Goal: Task Accomplishment & Management: Manage account settings

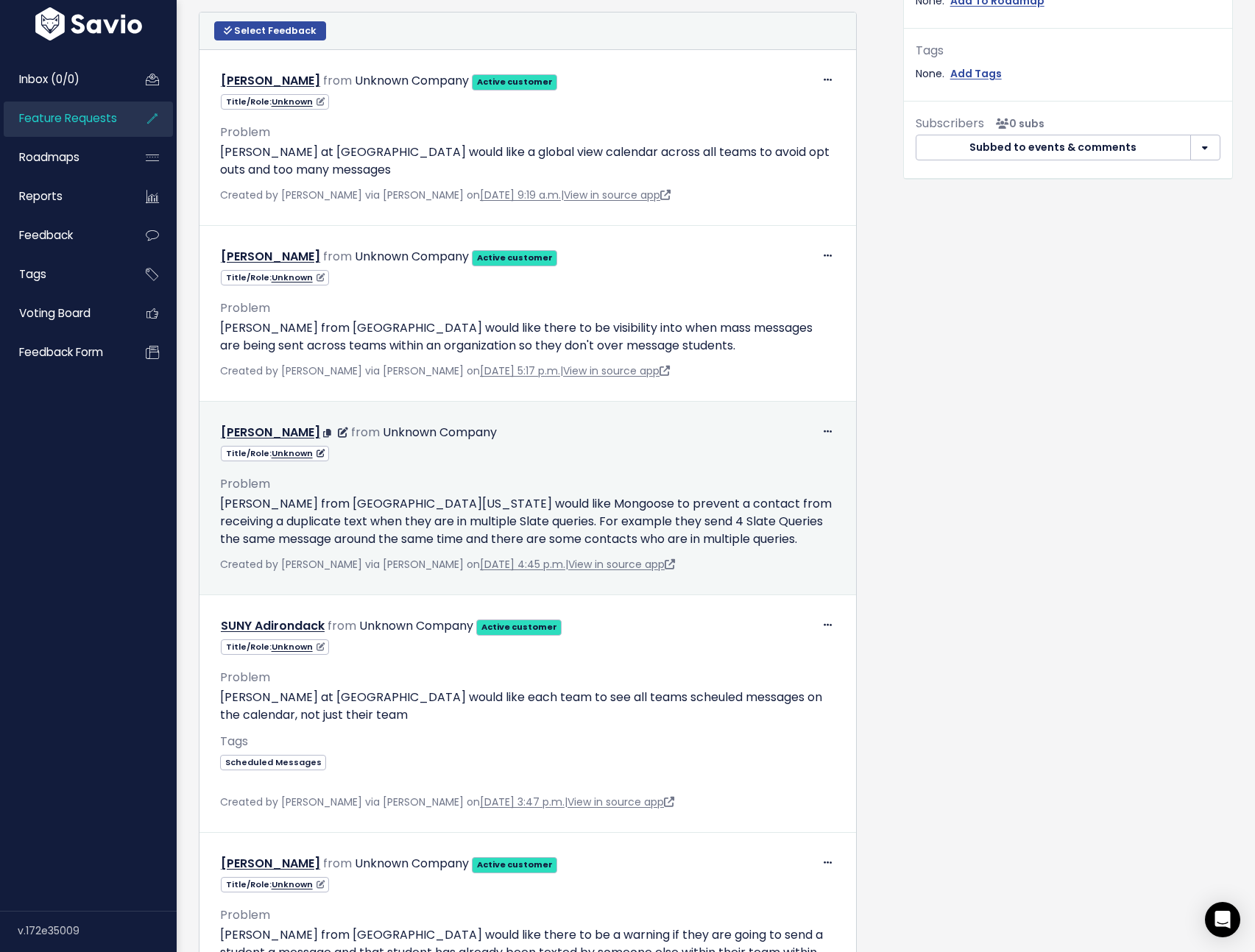
scroll to position [561, 0]
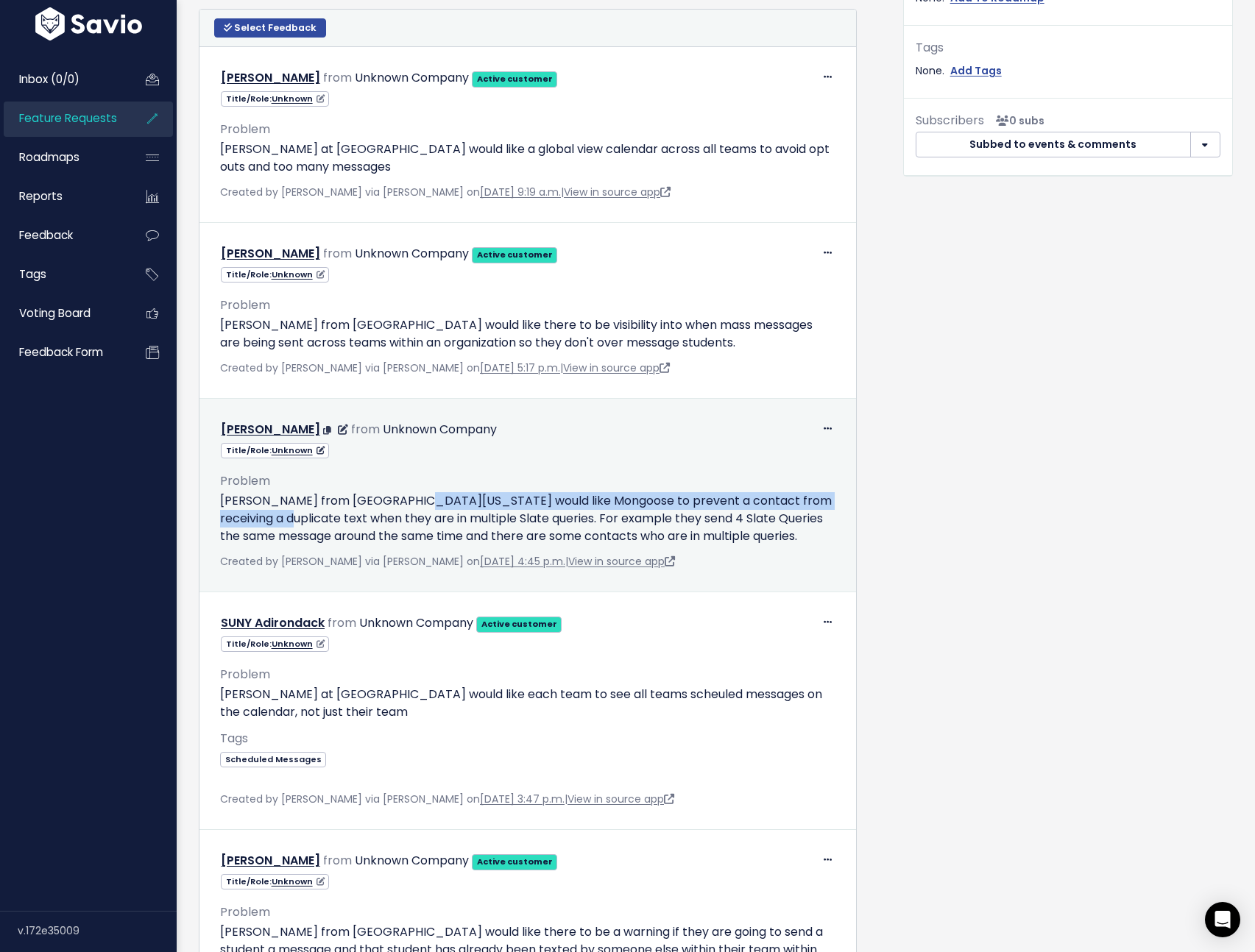
drag, startPoint x: 406, startPoint y: 505, endPoint x: 315, endPoint y: 526, distance: 93.4
click at [287, 526] on p "Roxana Madani from University of Illinois at Urbana Champaign would like Mongoo…" at bounding box center [527, 519] width 615 height 53
click at [318, 526] on p "Roxana Madani from University of Illinois at Urbana Champaign would like Mongoo…" at bounding box center [527, 519] width 615 height 53
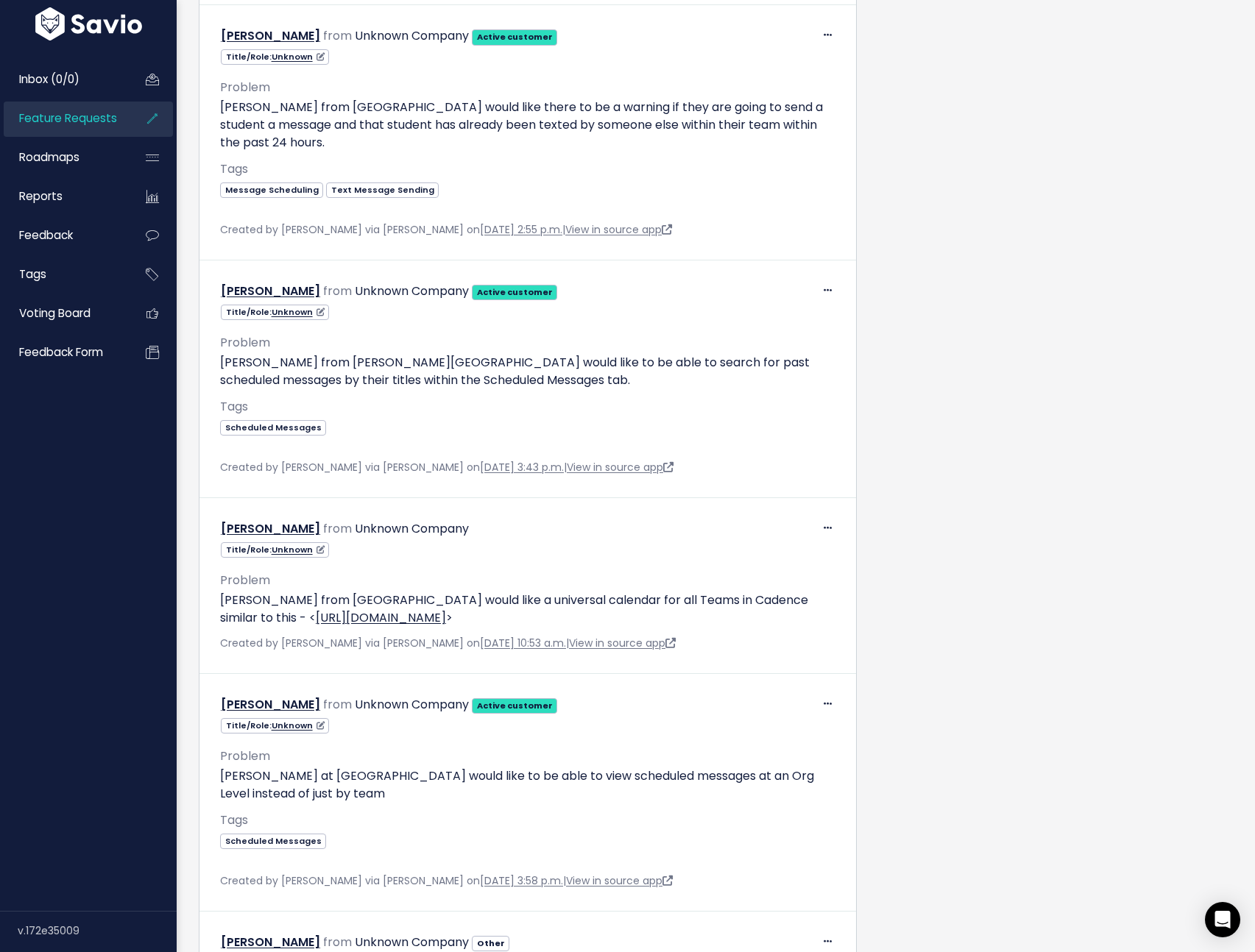
scroll to position [0, 0]
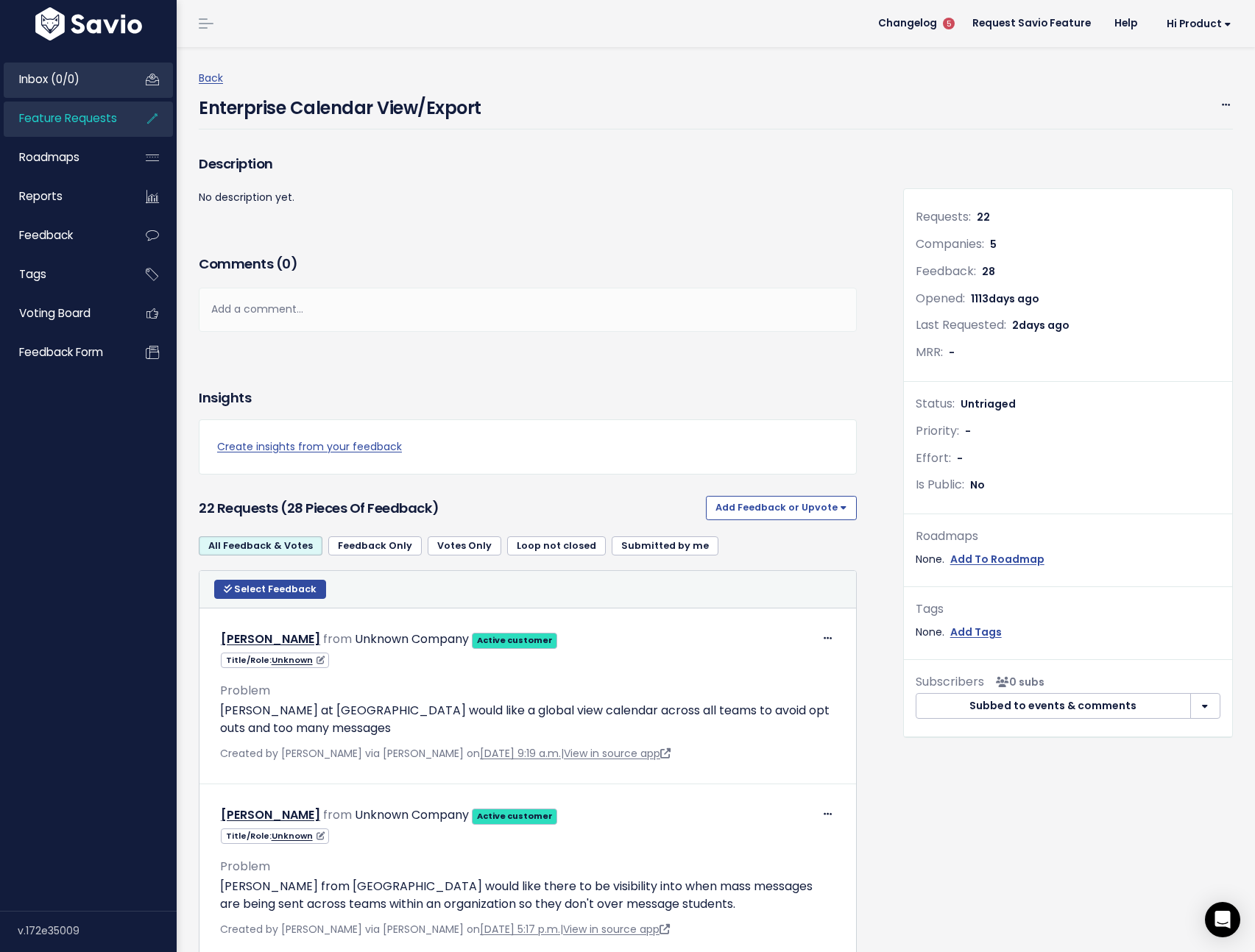
click at [39, 84] on span "Inbox (0/0)" at bounding box center [50, 78] width 61 height 16
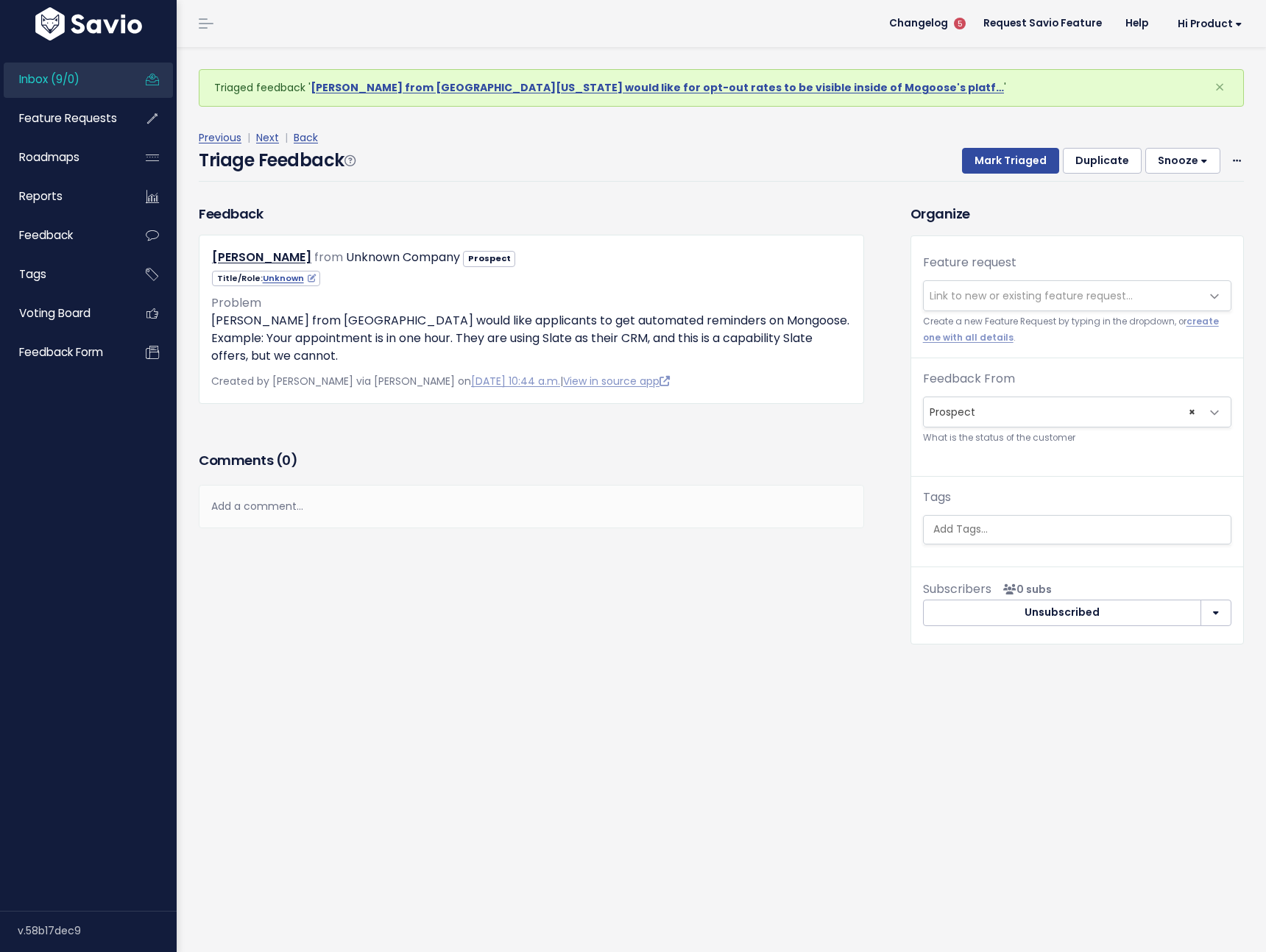
click at [982, 289] on span "Link to new or existing feature request..." at bounding box center [1031, 296] width 203 height 15
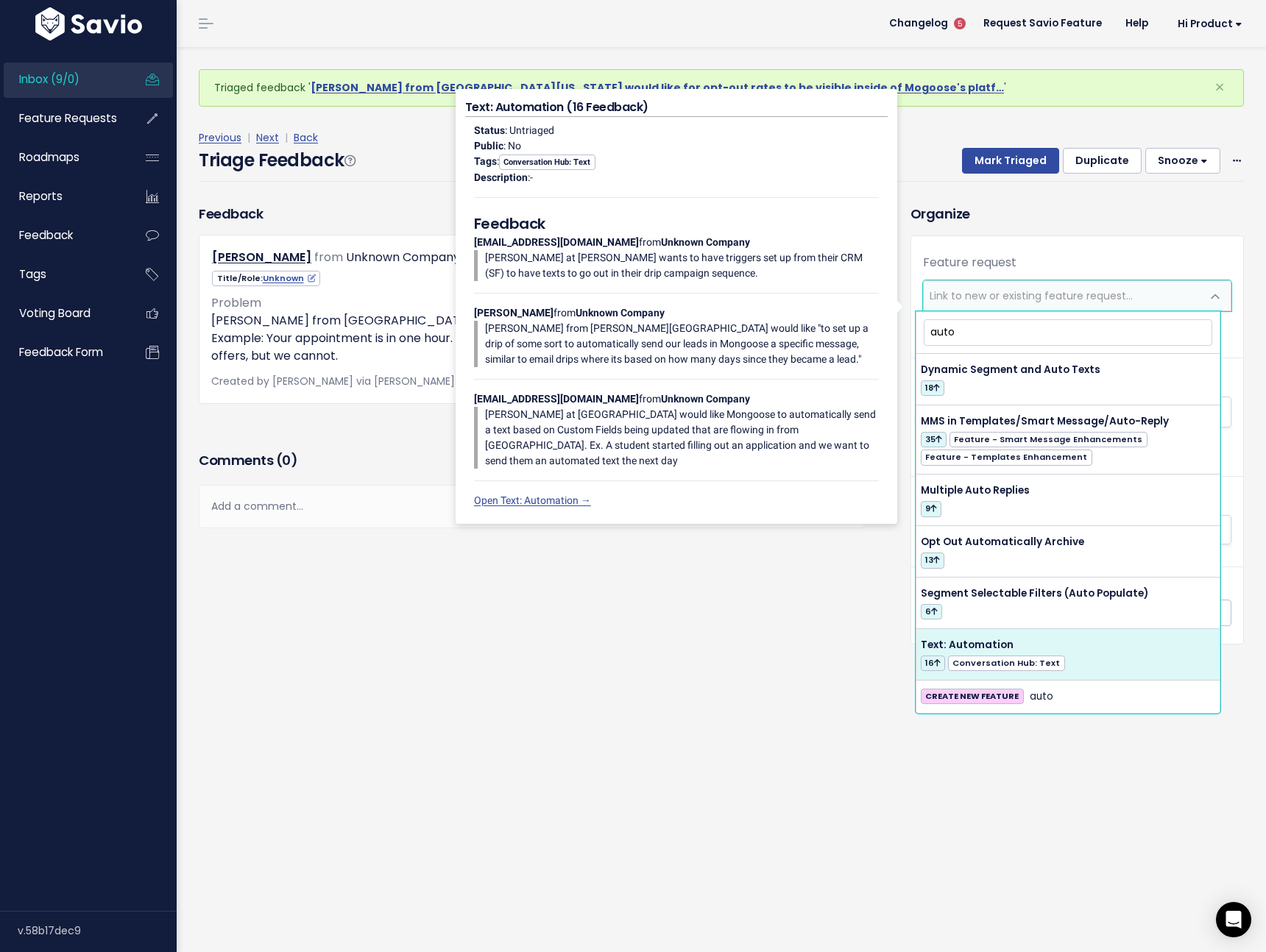
type input "auto"
select select "41461"
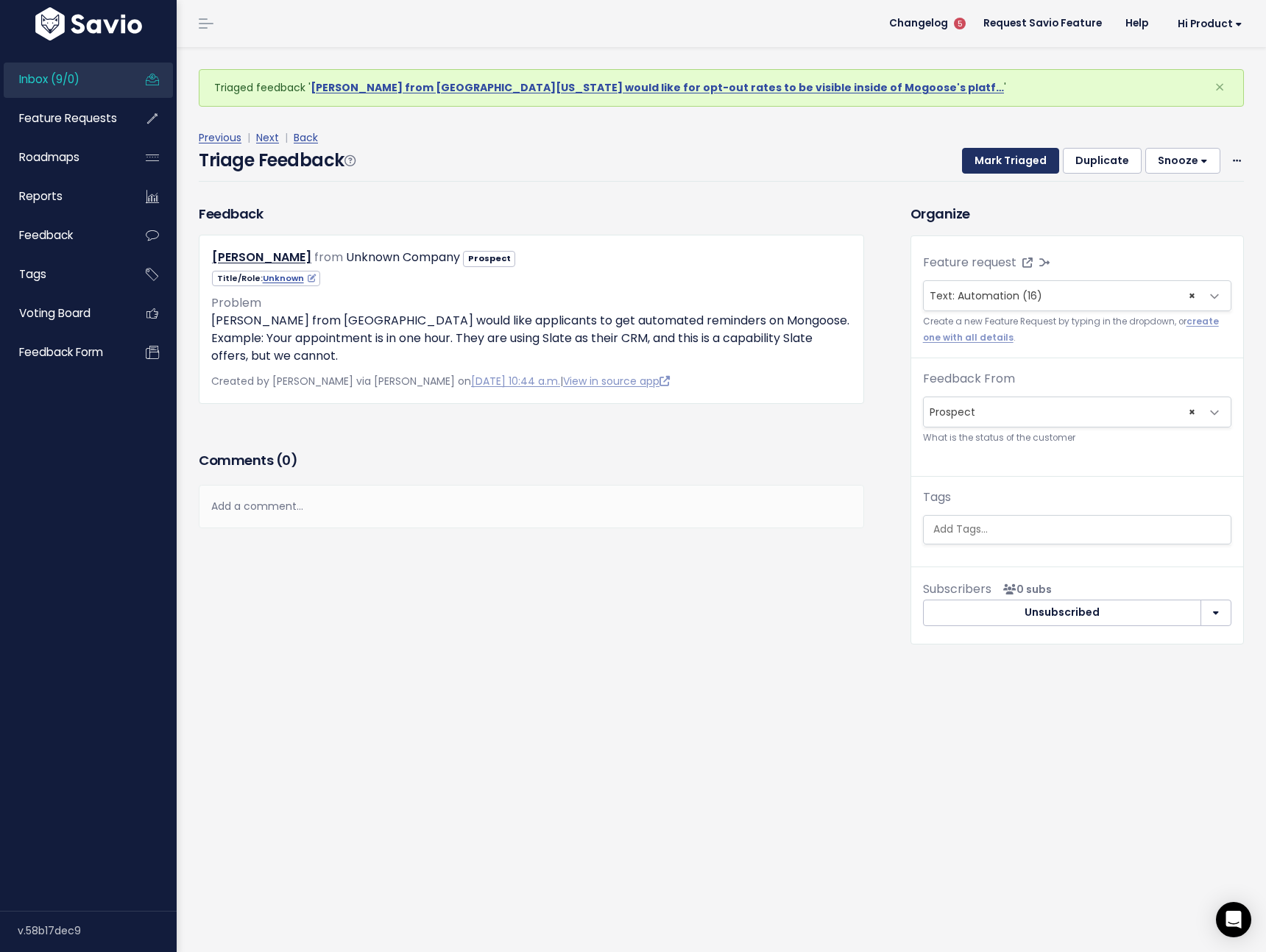
click at [994, 167] on button "Mark Triaged" at bounding box center [1010, 161] width 97 height 27
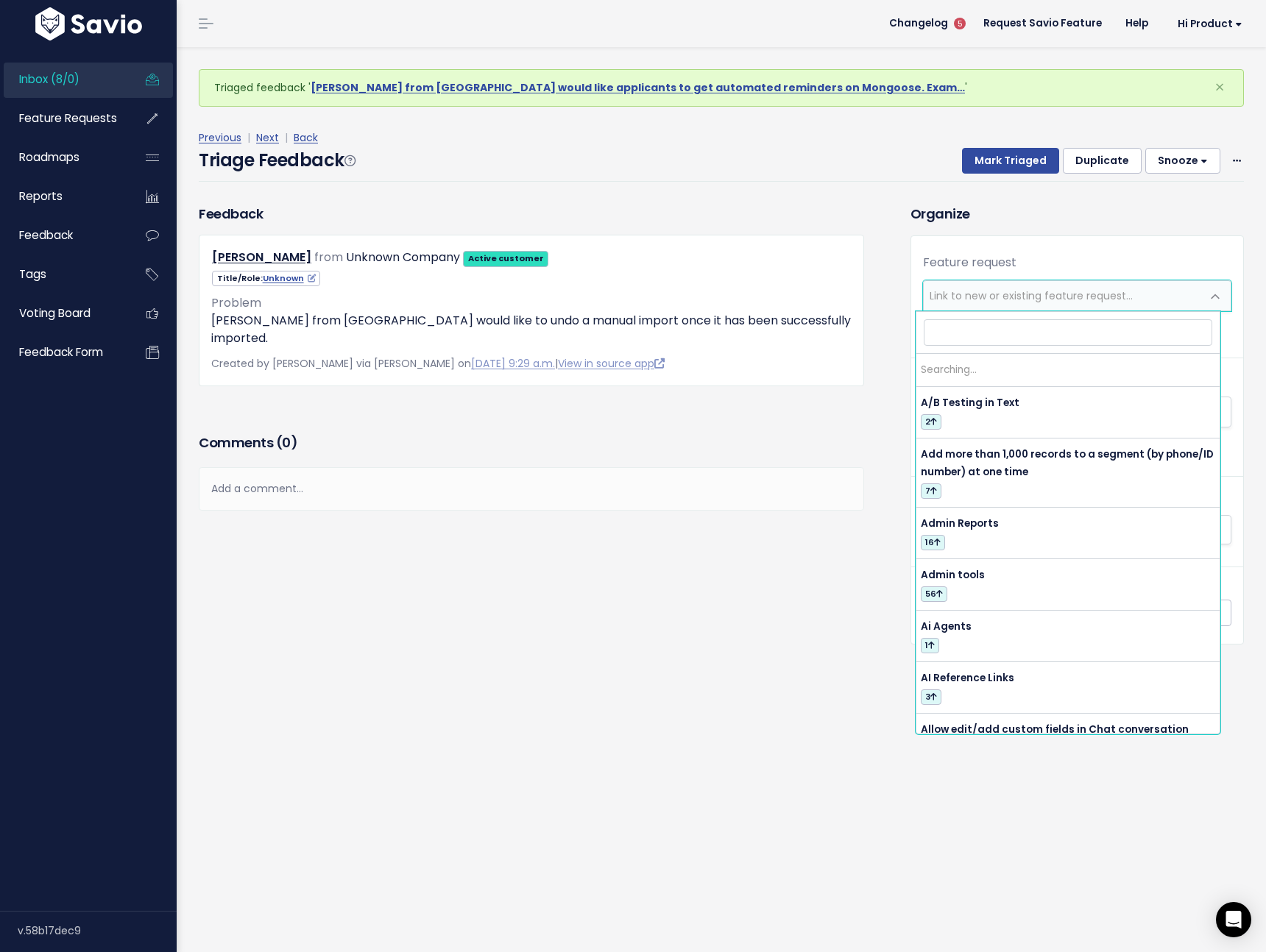
click at [965, 289] on span "Link to new or existing feature request..." at bounding box center [1031, 296] width 203 height 15
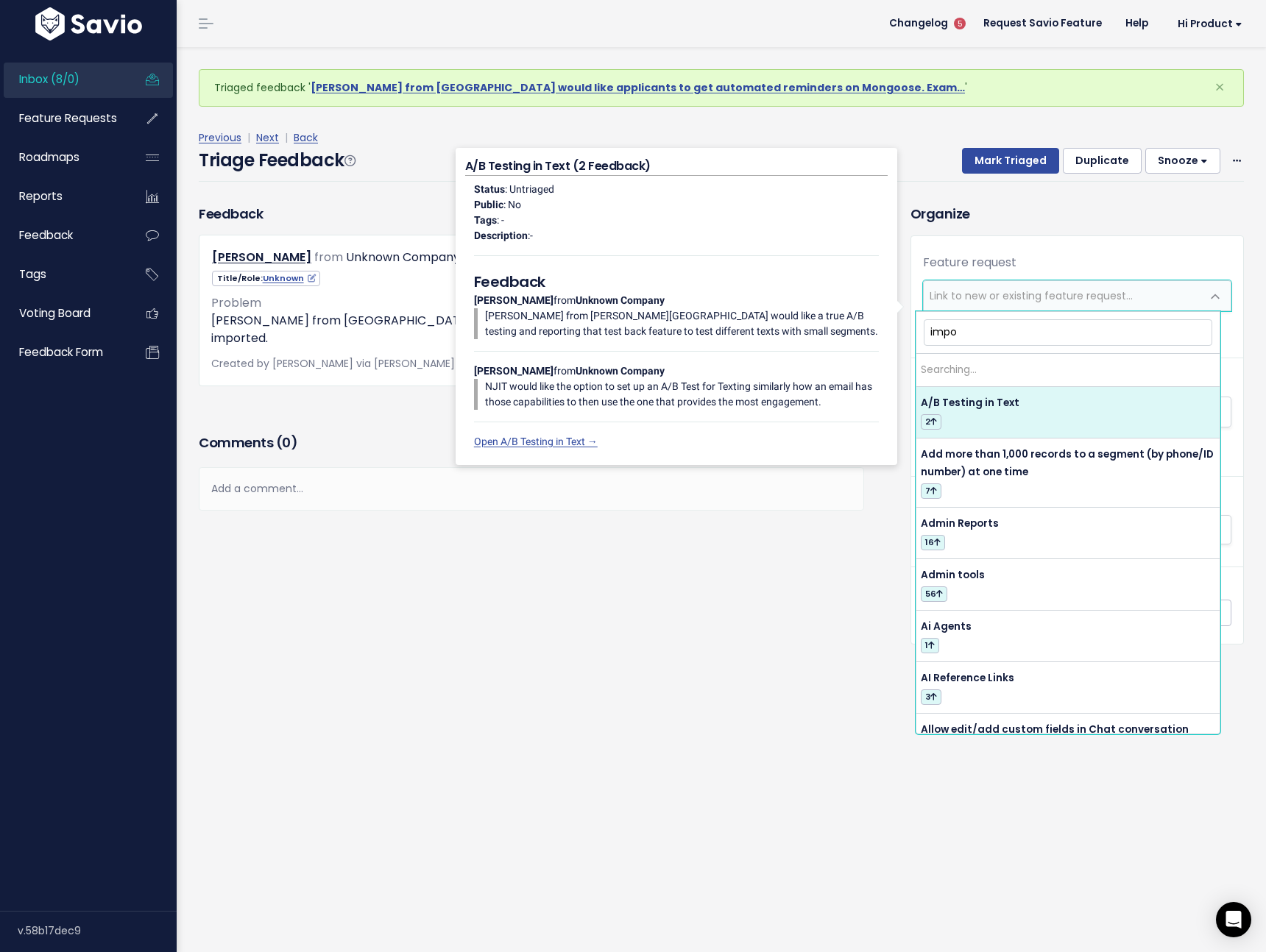
type input "impor"
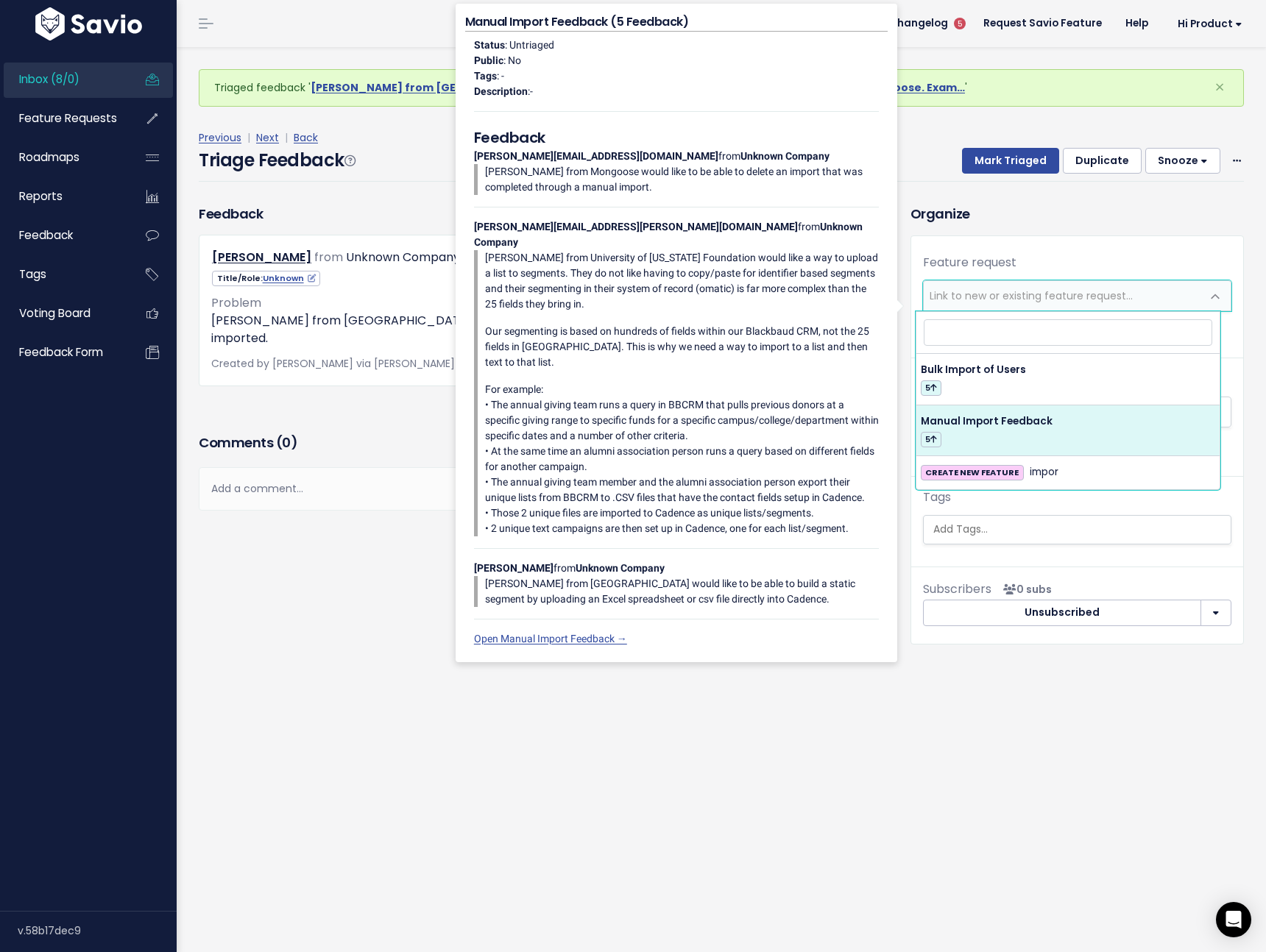
select select "38151"
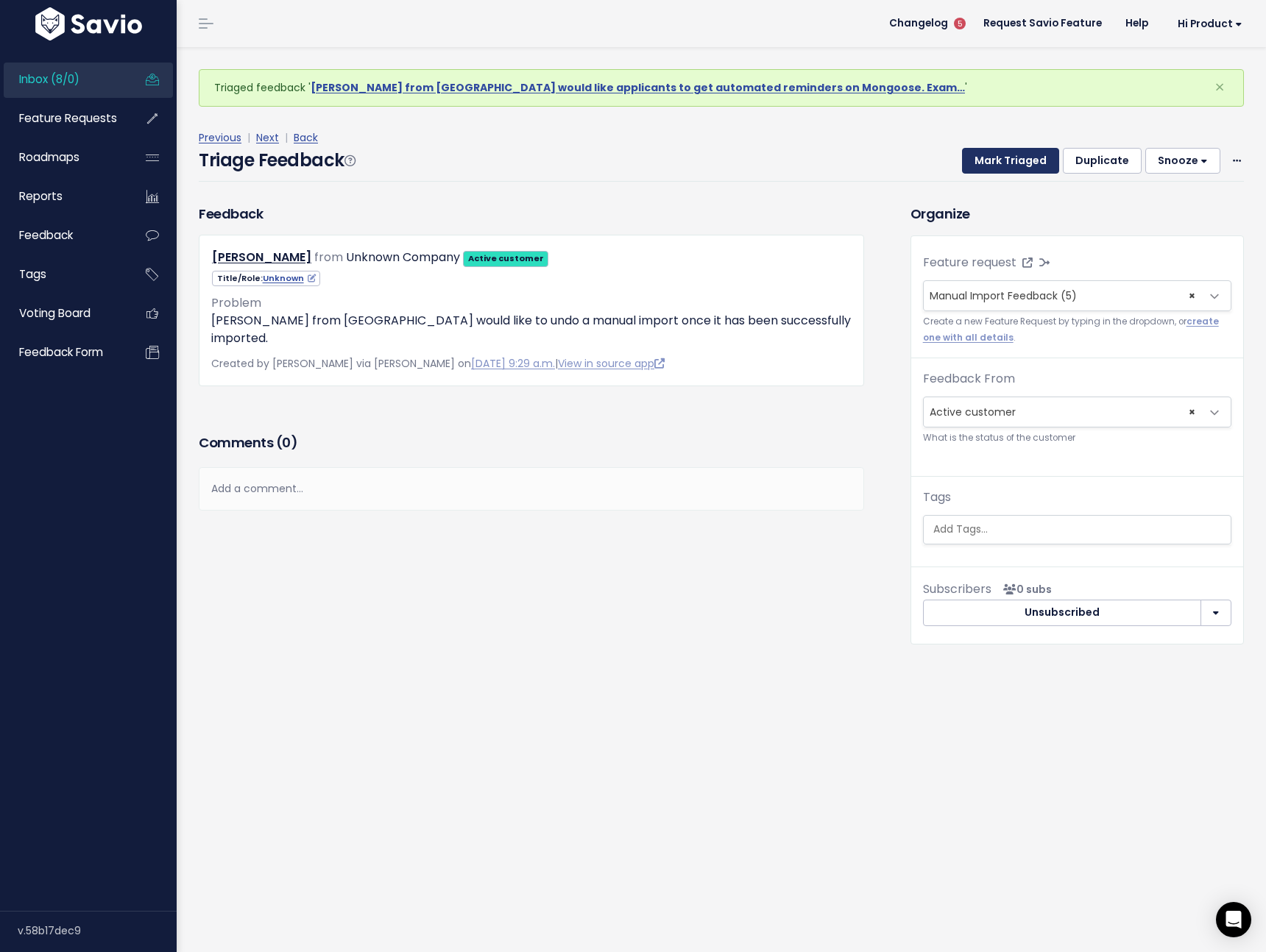
click at [999, 170] on button "Mark Triaged" at bounding box center [1010, 161] width 97 height 27
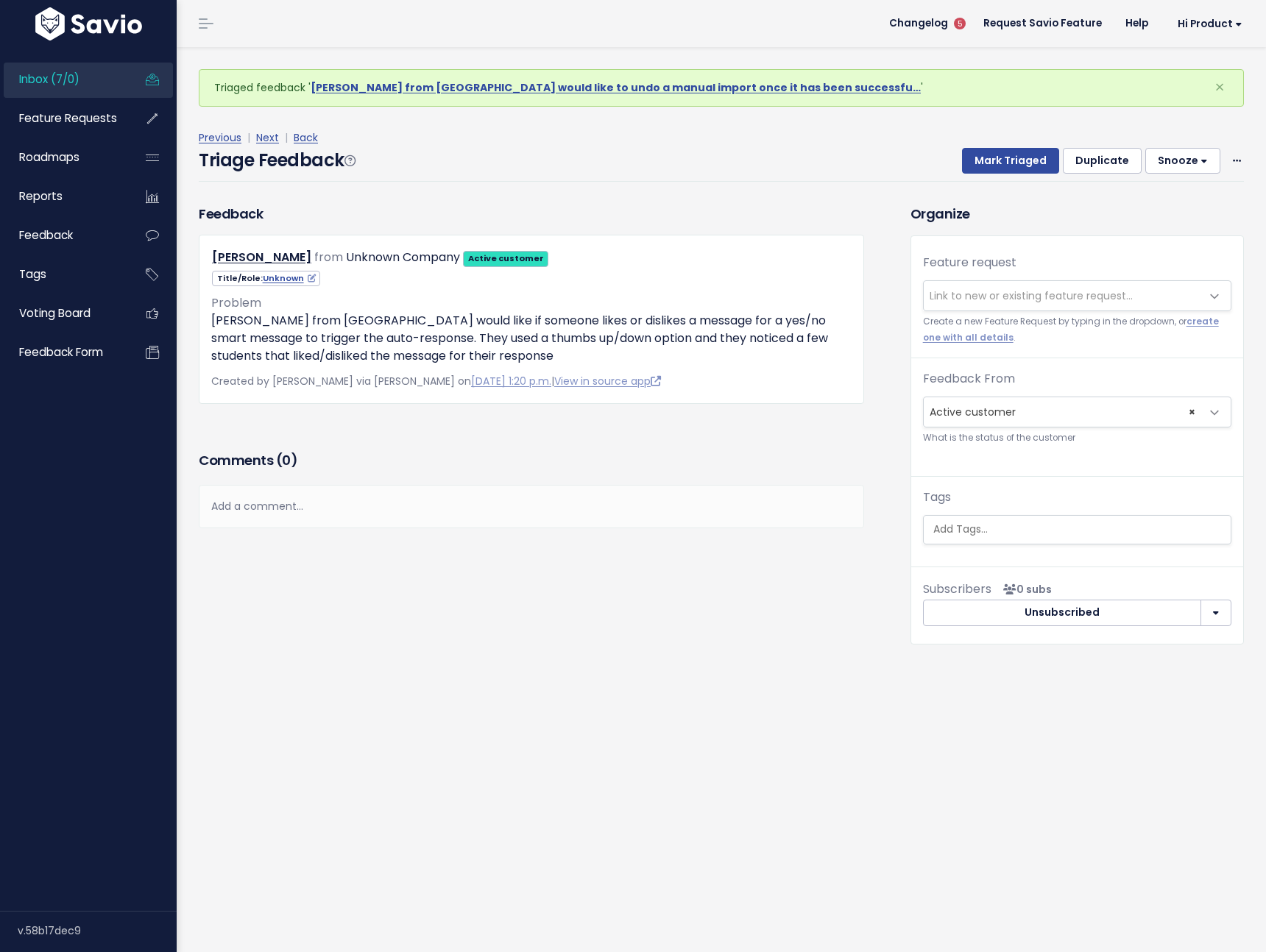
click at [994, 286] on span "Link to new or existing feature request..." at bounding box center [1062, 296] width 278 height 30
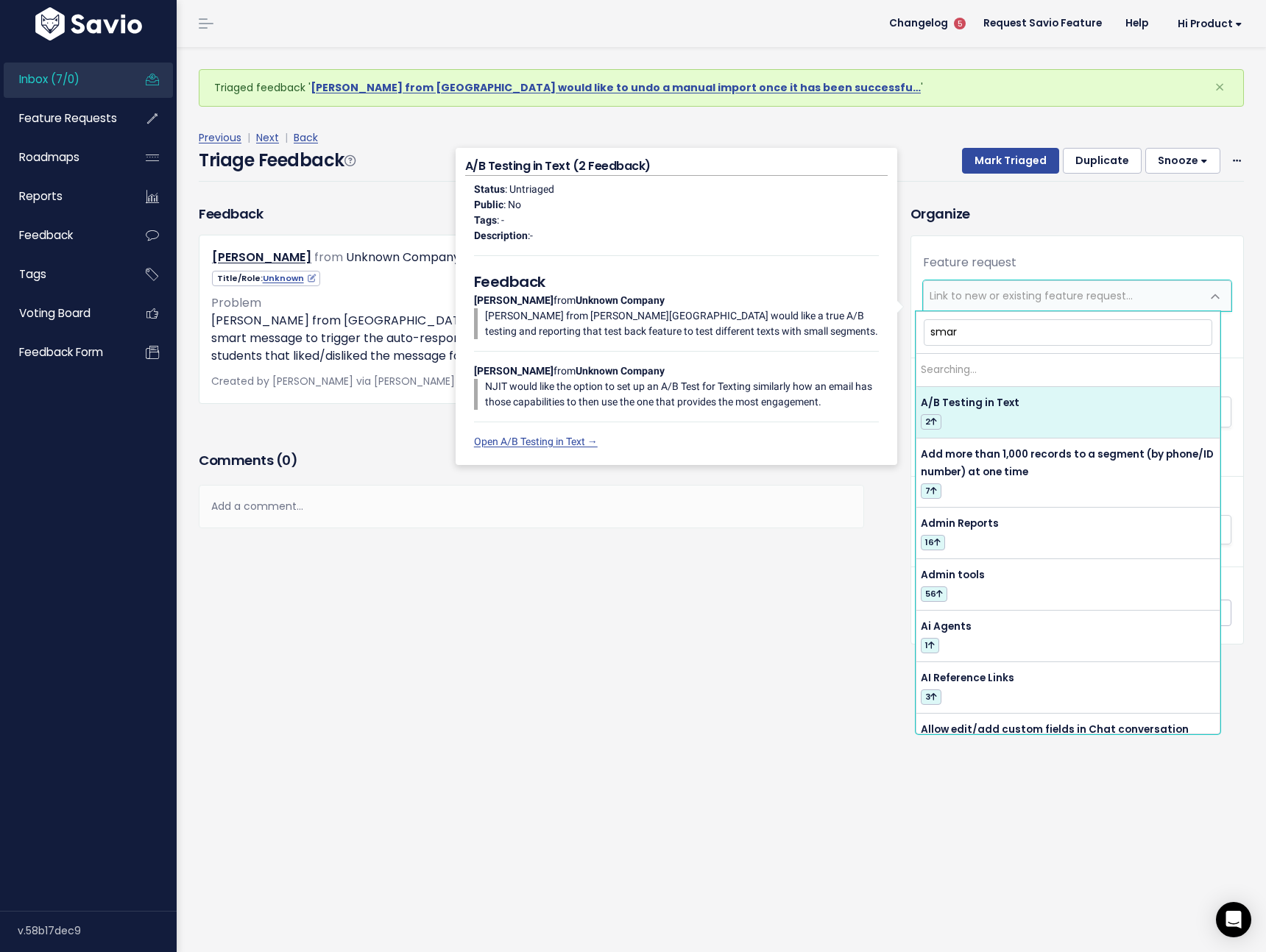
type input "smart"
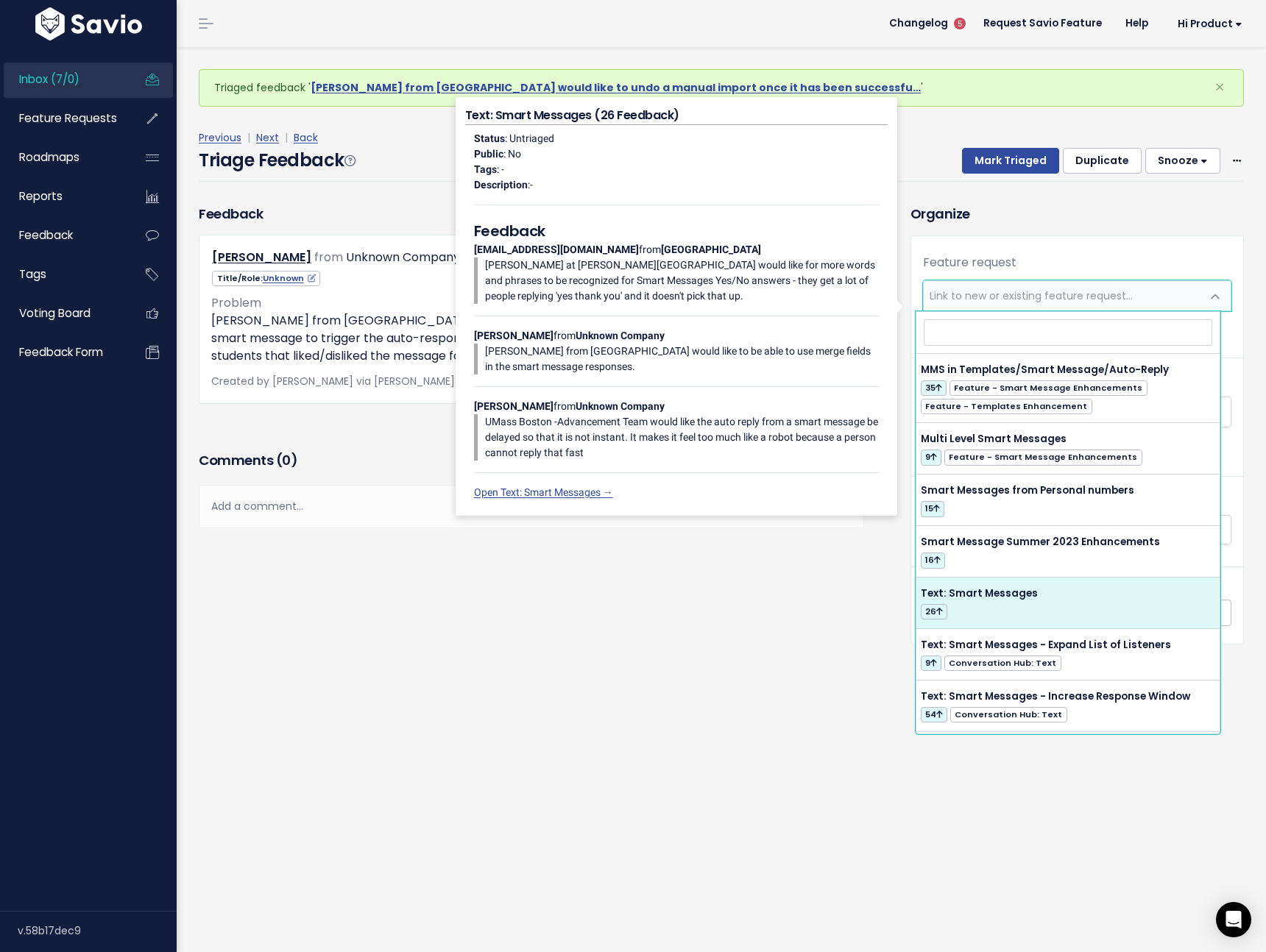
select select "58213"
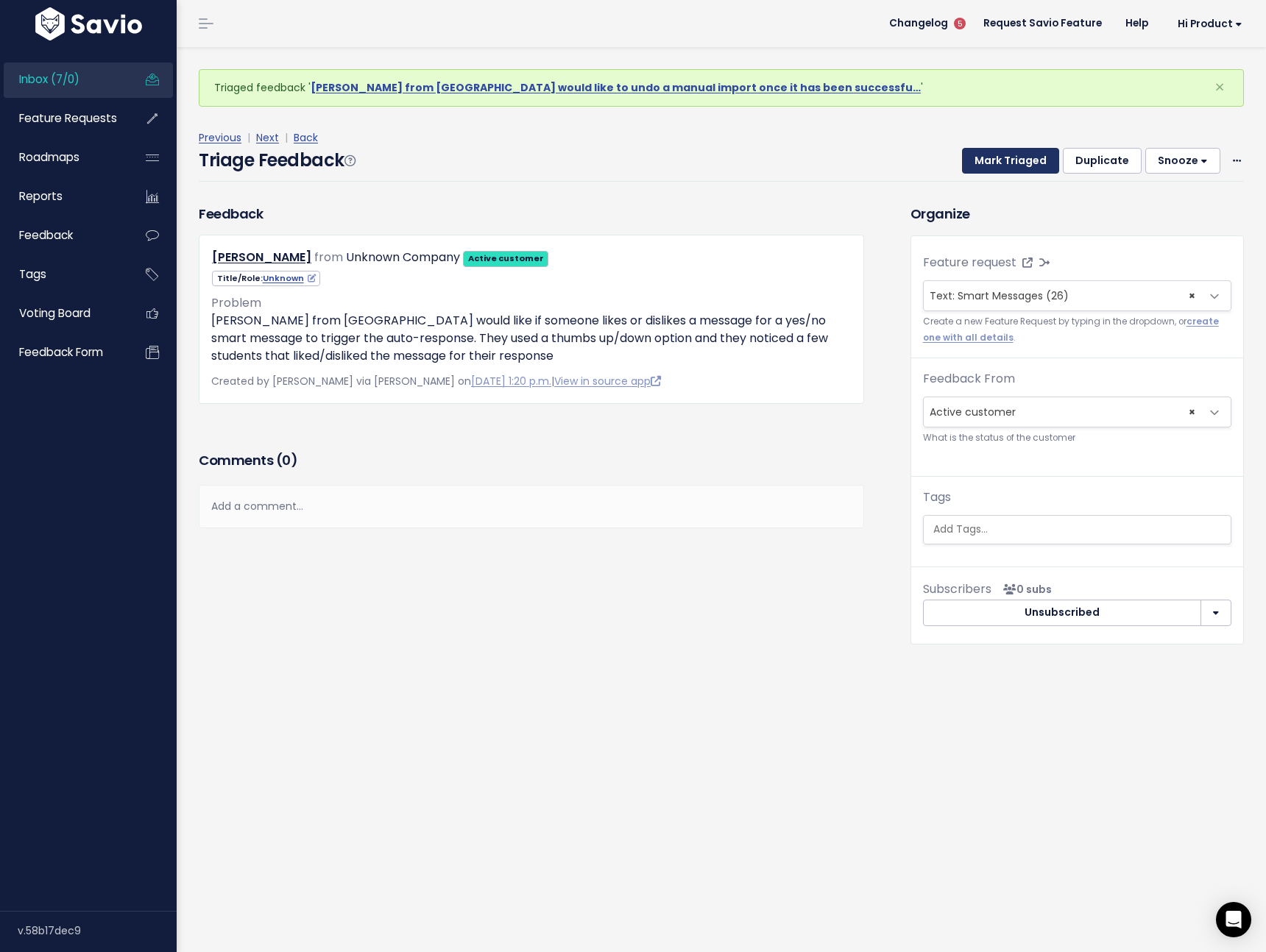
click at [979, 161] on button "Mark Triaged" at bounding box center [1010, 161] width 97 height 27
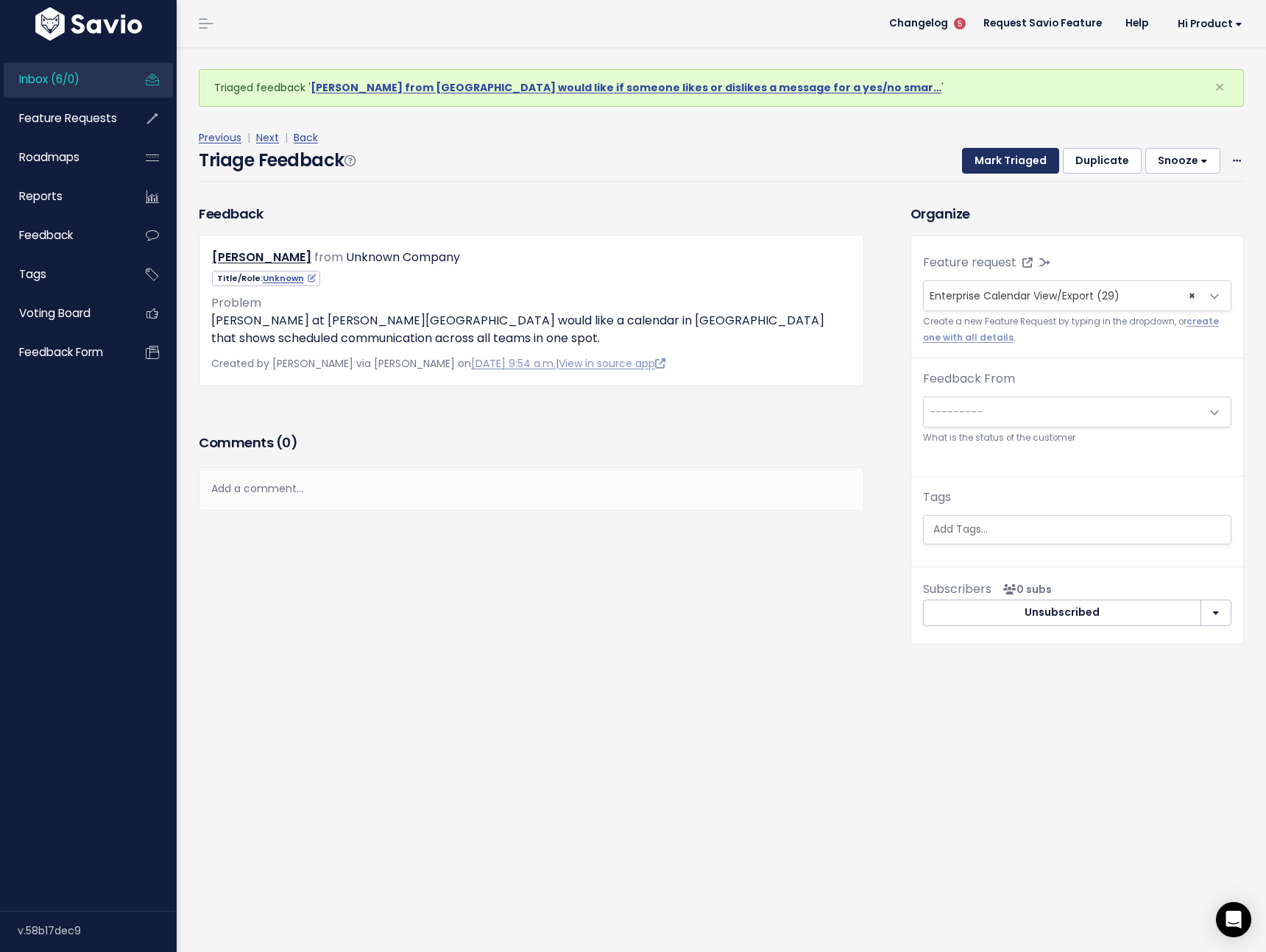
click at [997, 163] on button "Mark Triaged" at bounding box center [1010, 161] width 97 height 27
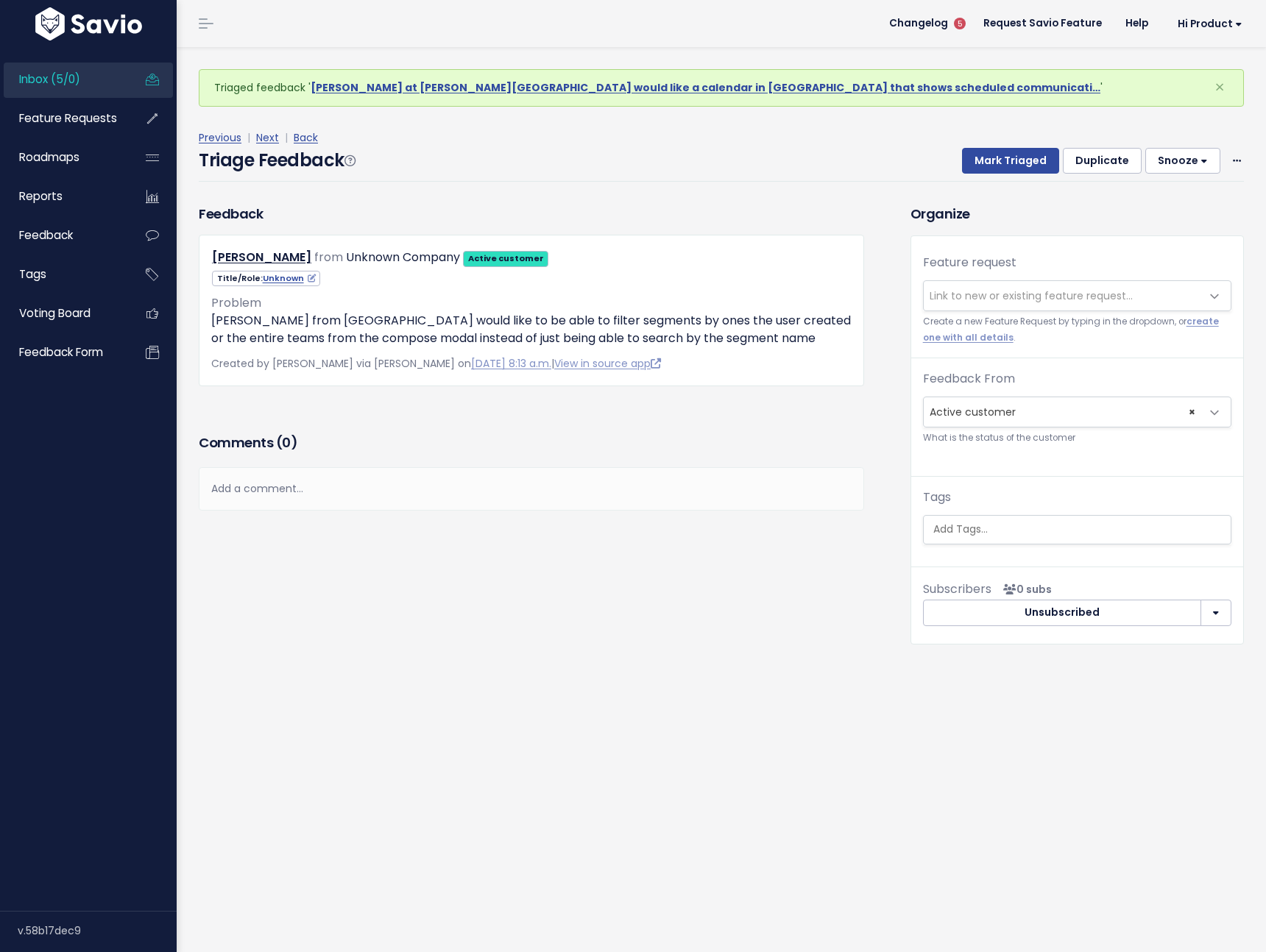
click at [991, 295] on span "Link to new or existing feature request..." at bounding box center [1031, 296] width 203 height 15
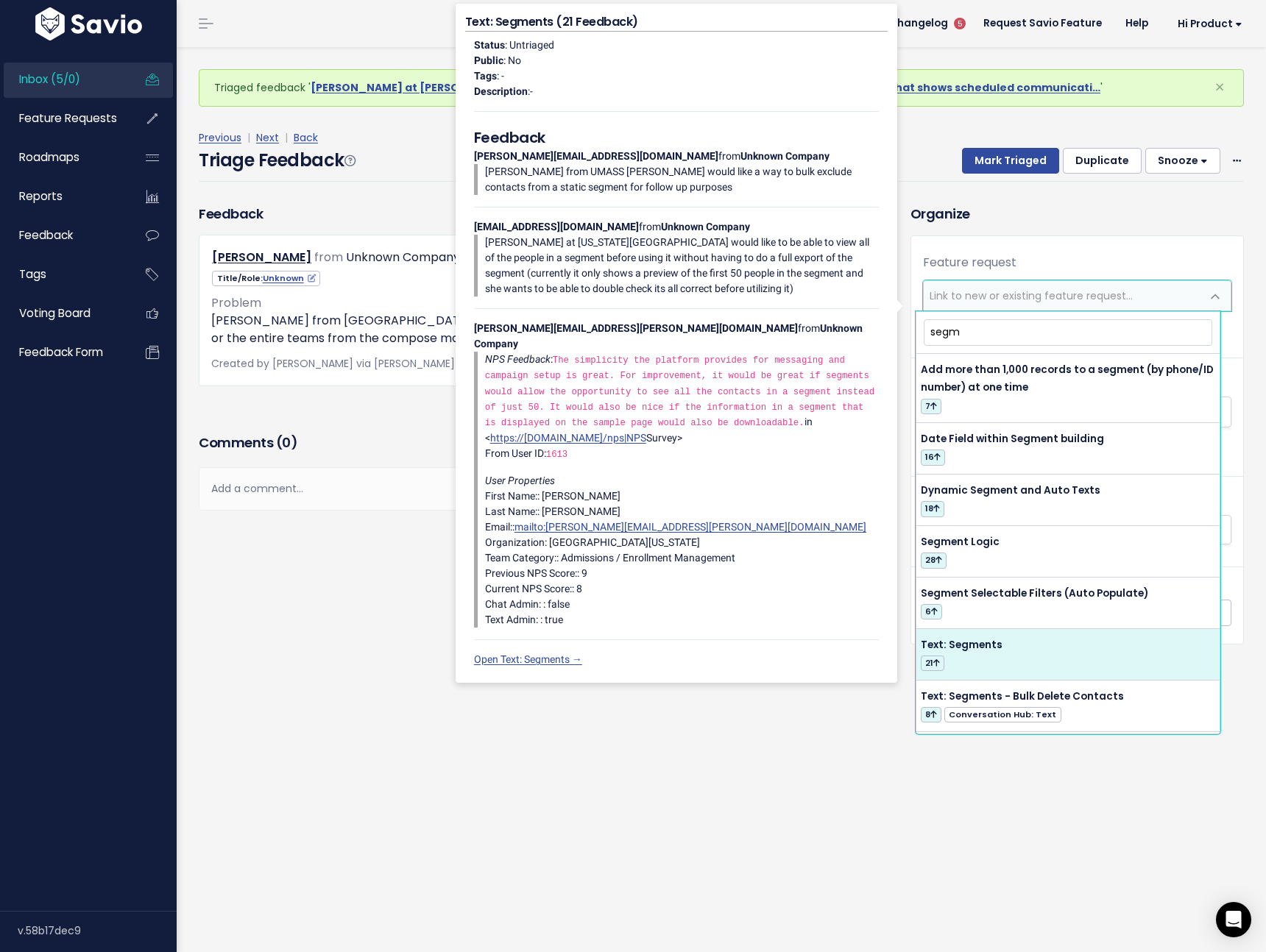
type input "segm"
select select "58219"
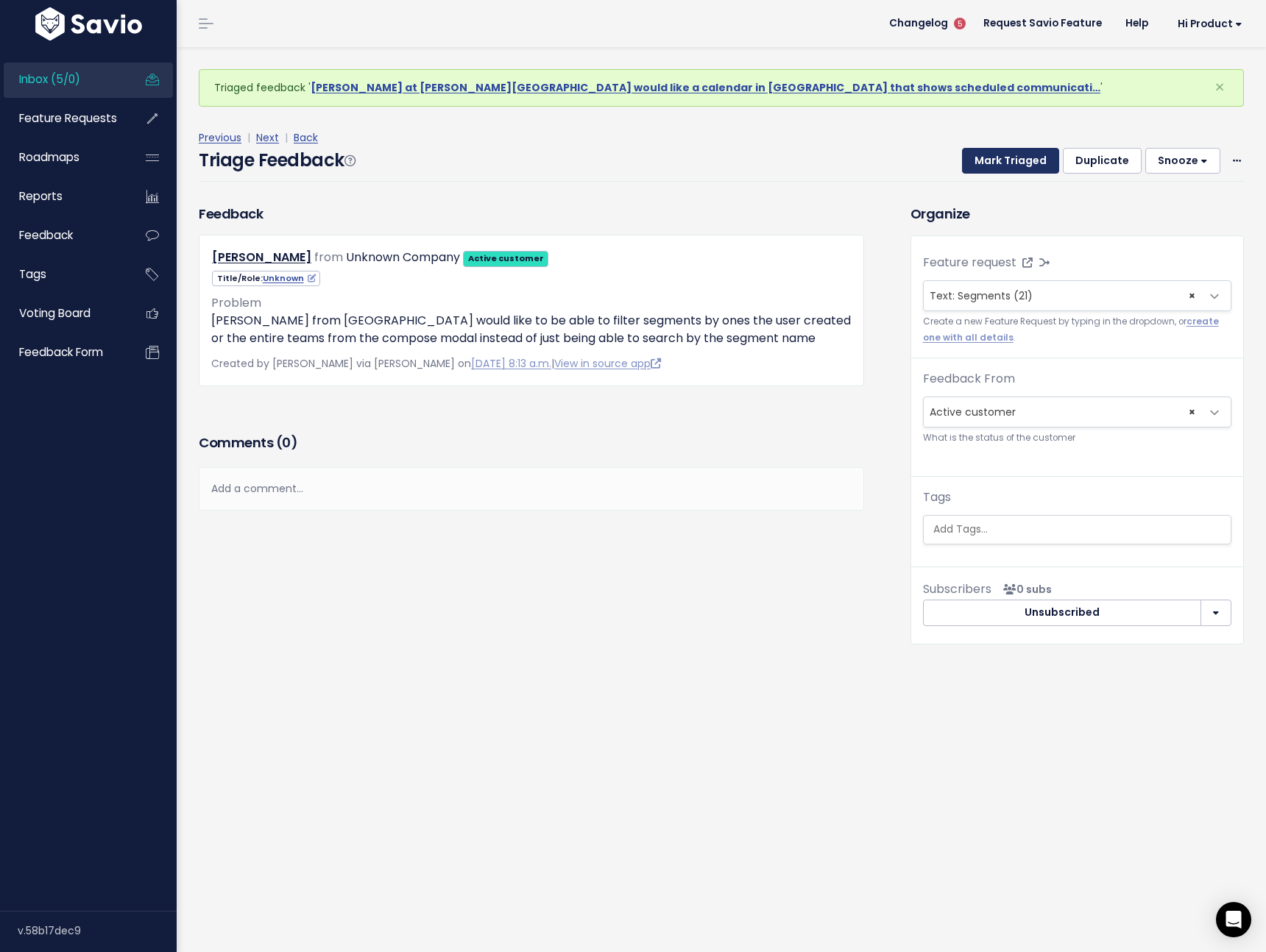
click at [979, 164] on button "Mark Triaged" at bounding box center [1010, 161] width 97 height 27
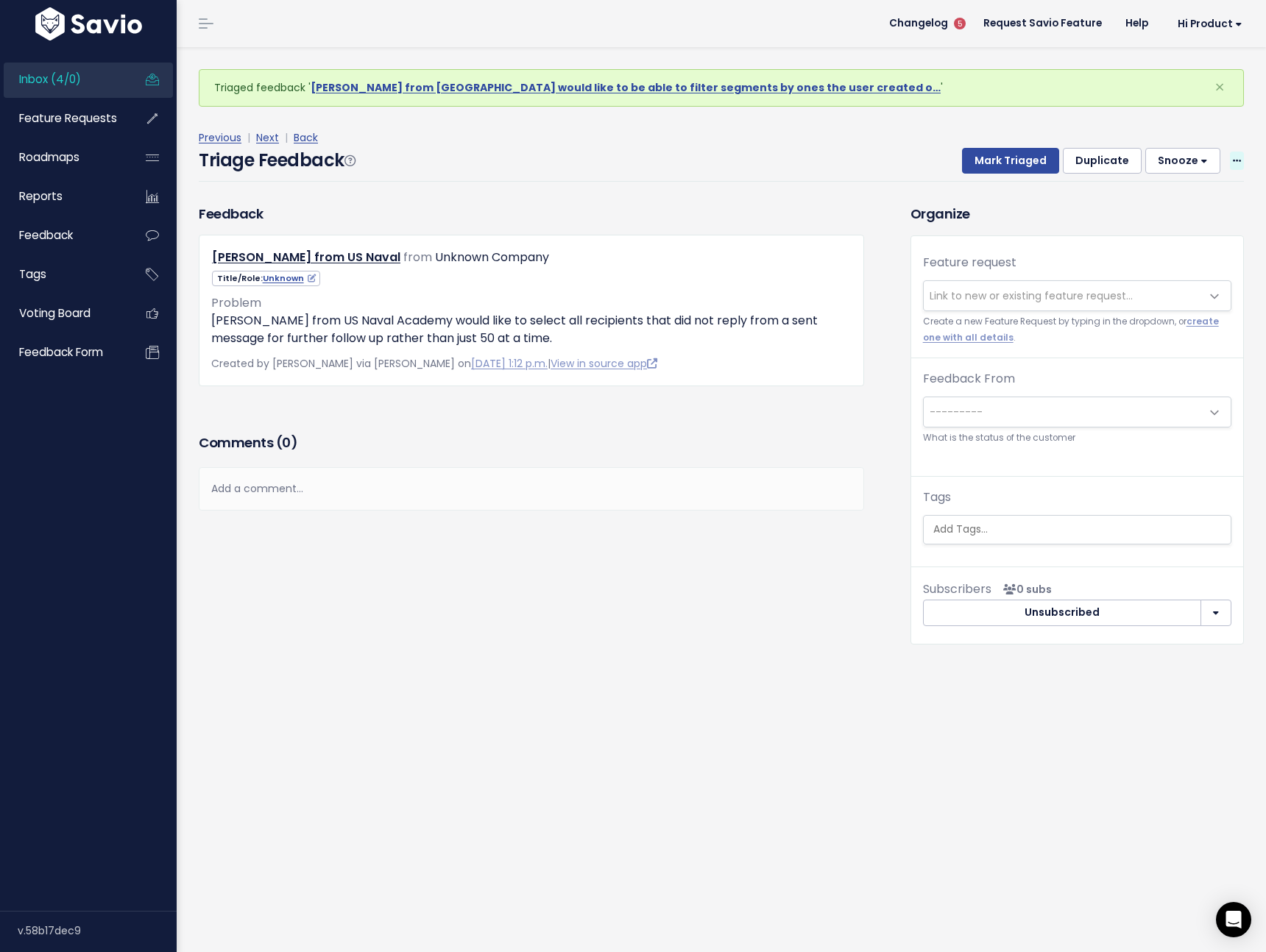
click at [1233, 160] on icon at bounding box center [1236, 161] width 8 height 10
click at [1142, 227] on link "Delete" at bounding box center [1178, 229] width 106 height 29
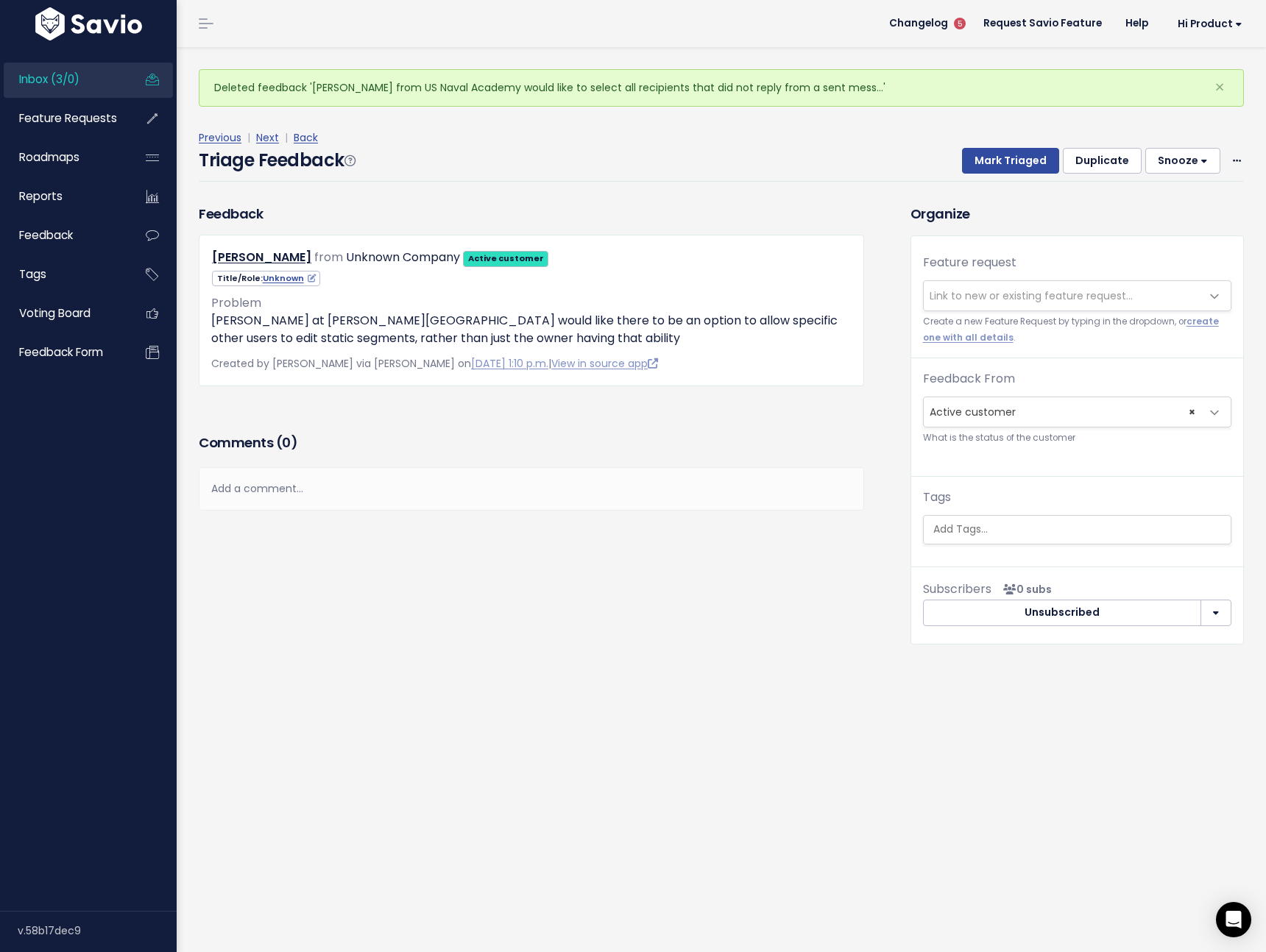
click at [1025, 304] on span "Link to new or existing feature request..." at bounding box center [1031, 296] width 203 height 15
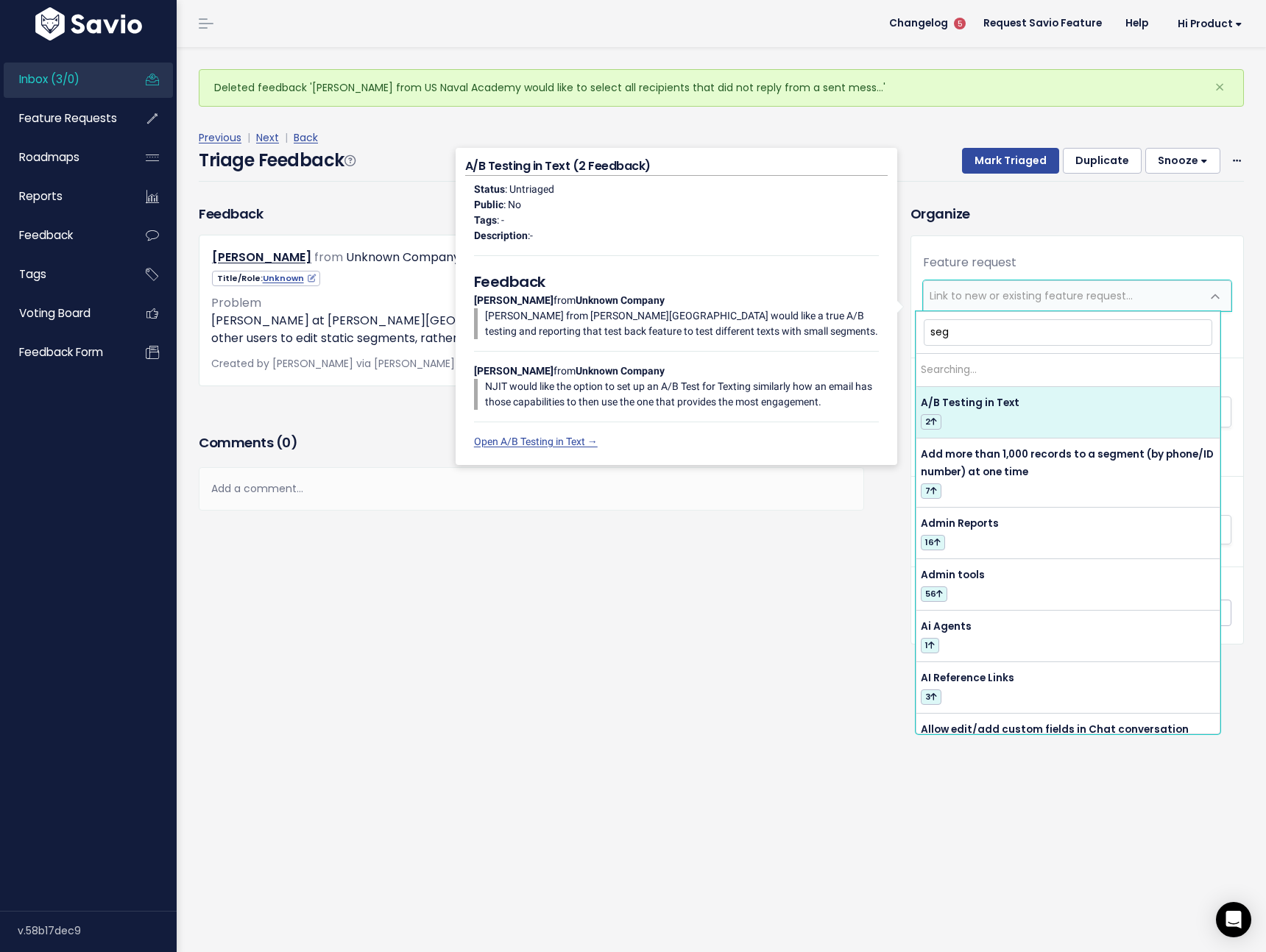
type input "segm"
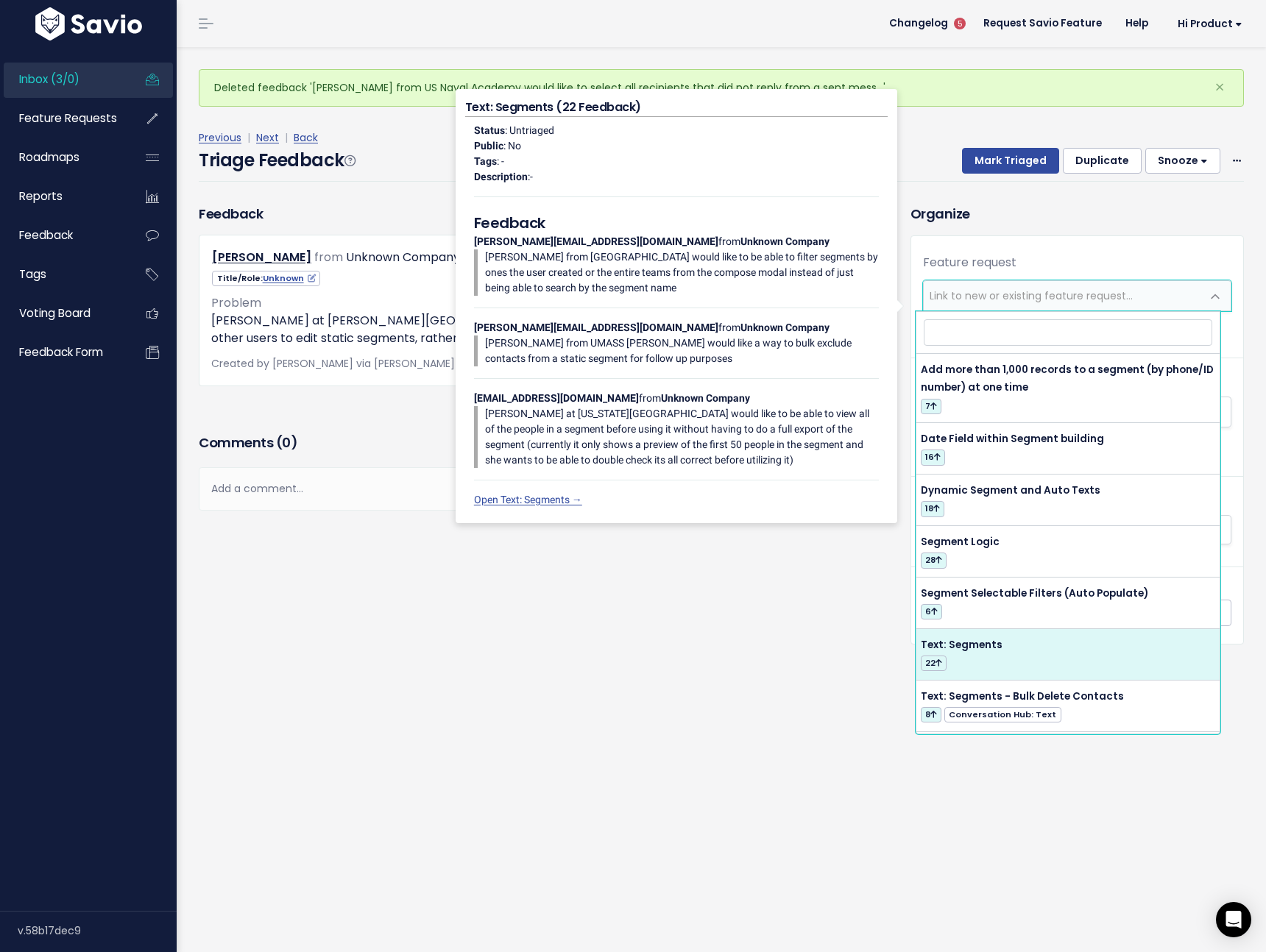
select select "58219"
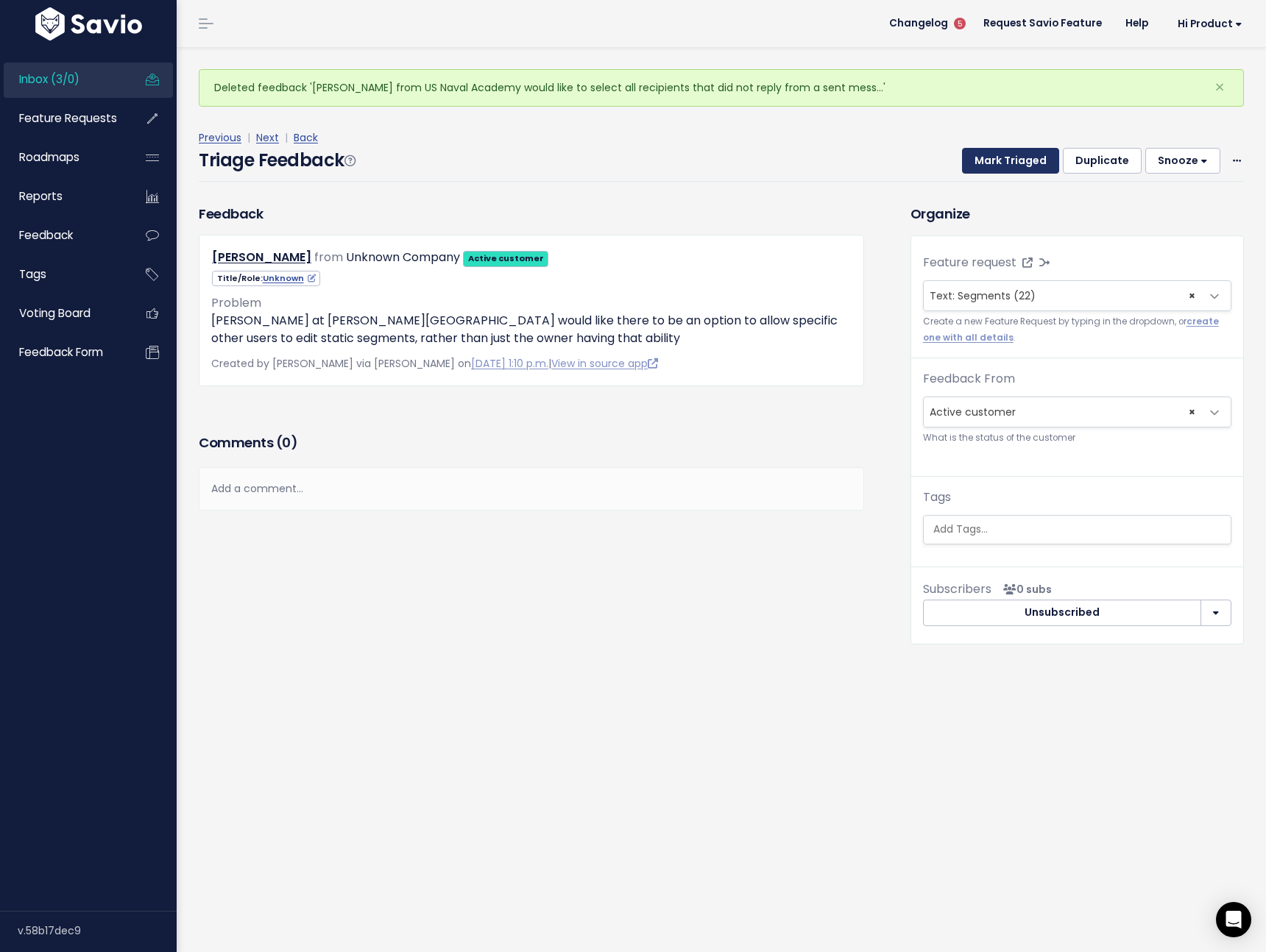
click at [1006, 164] on button "Mark Triaged" at bounding box center [1010, 161] width 97 height 27
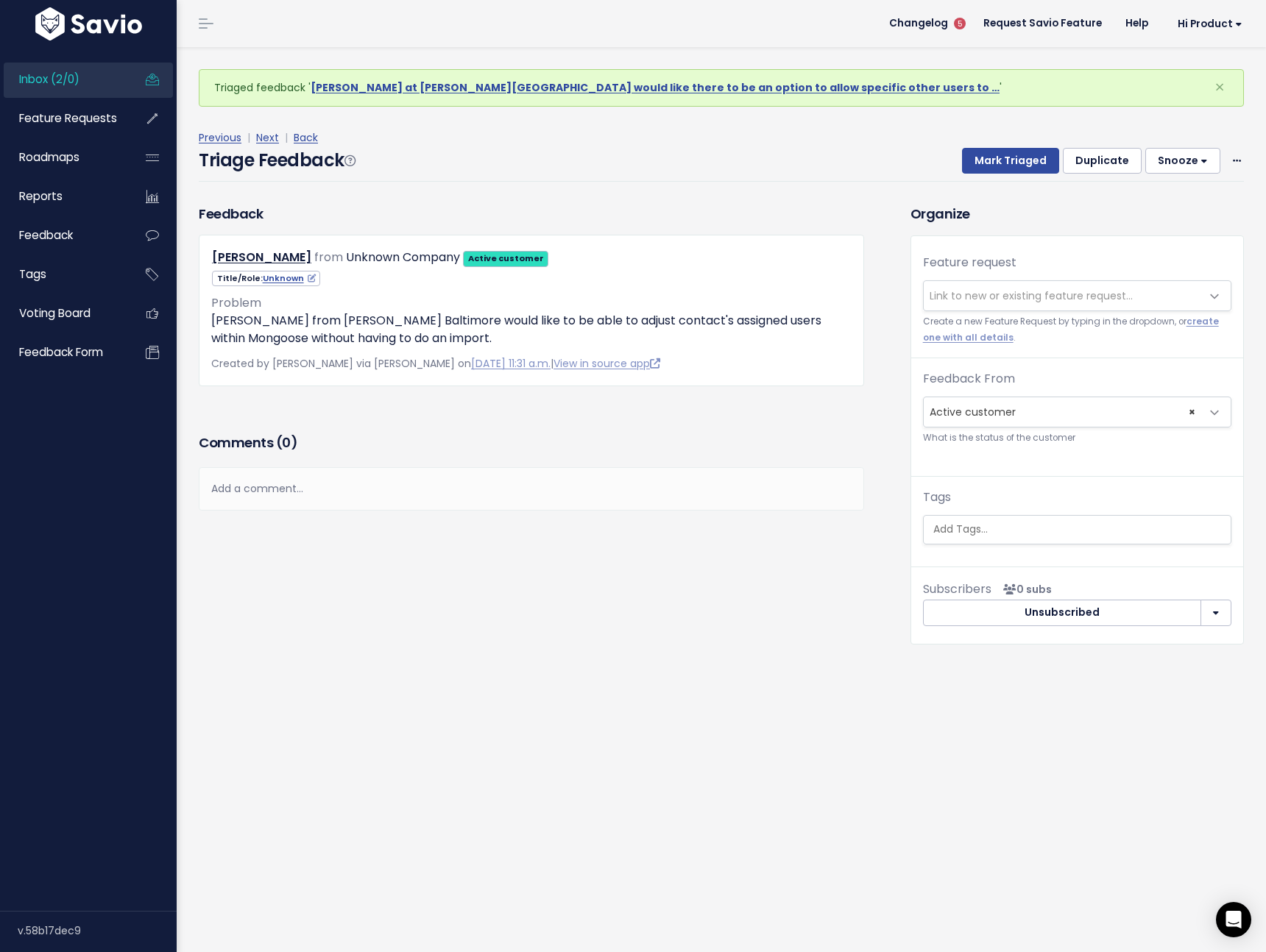
click at [1028, 295] on span "Link to new or existing feature request..." at bounding box center [1031, 296] width 203 height 15
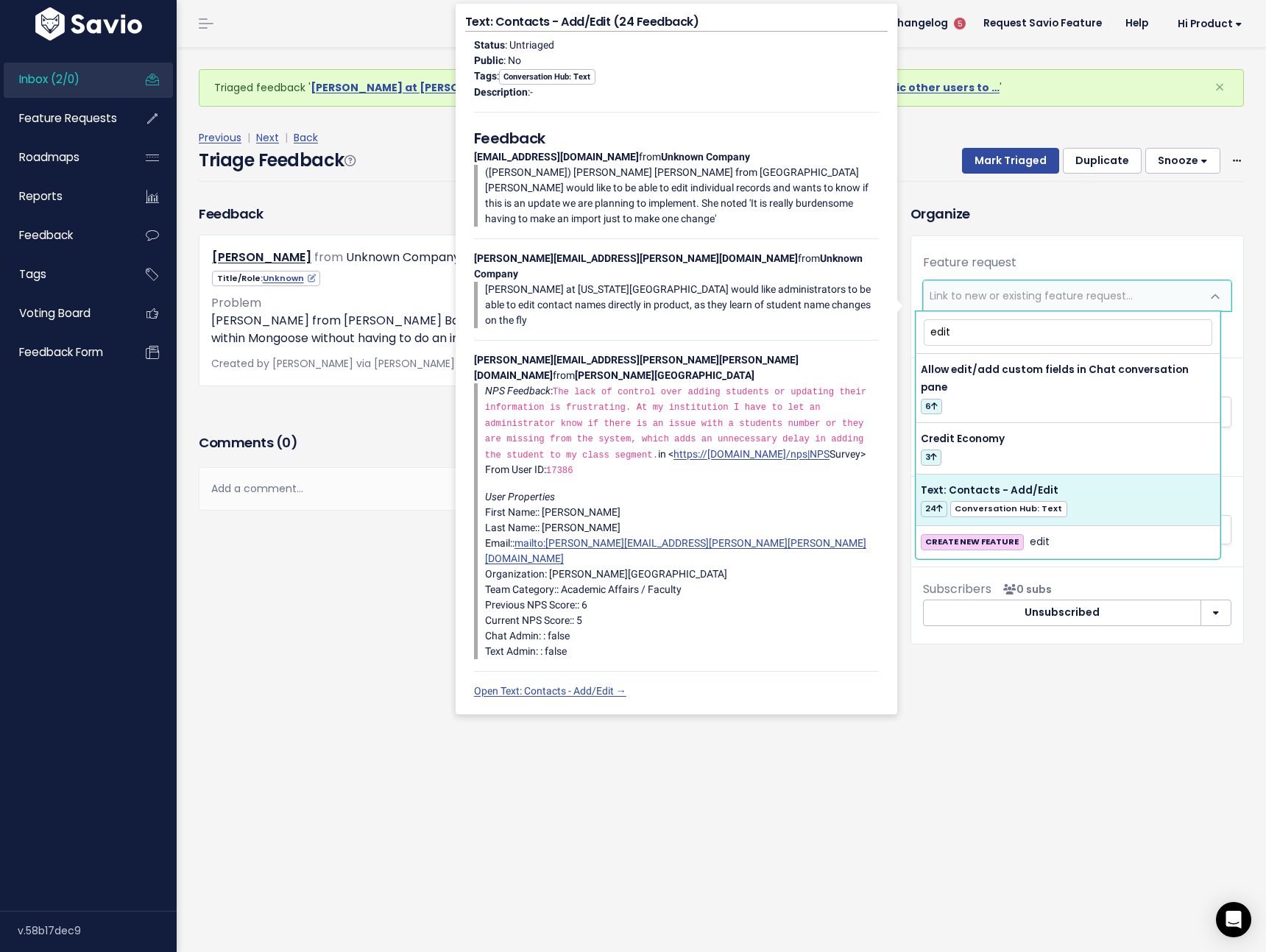
type input "edit"
select select "17658"
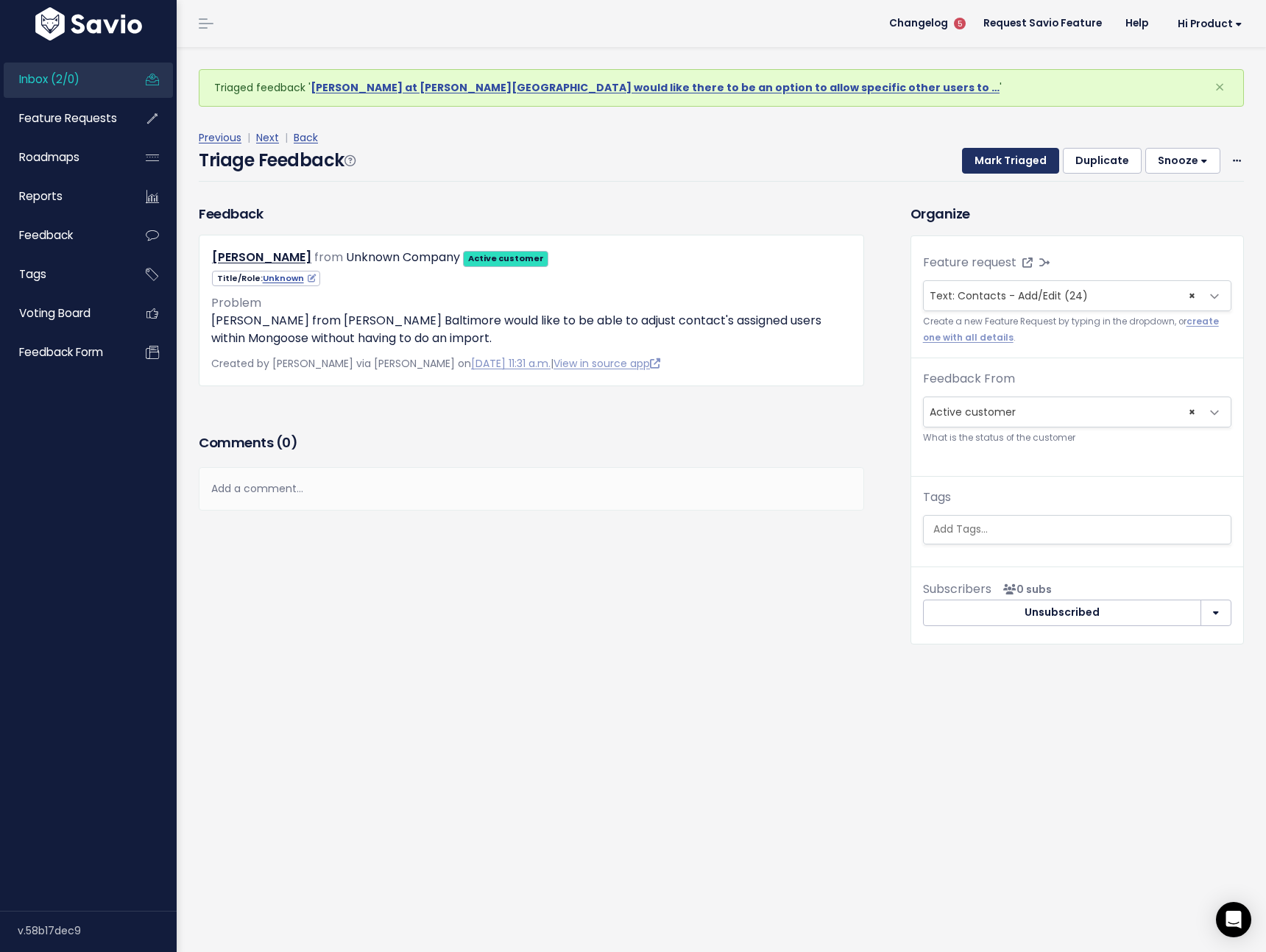
click at [997, 160] on button "Mark Triaged" at bounding box center [1010, 161] width 97 height 27
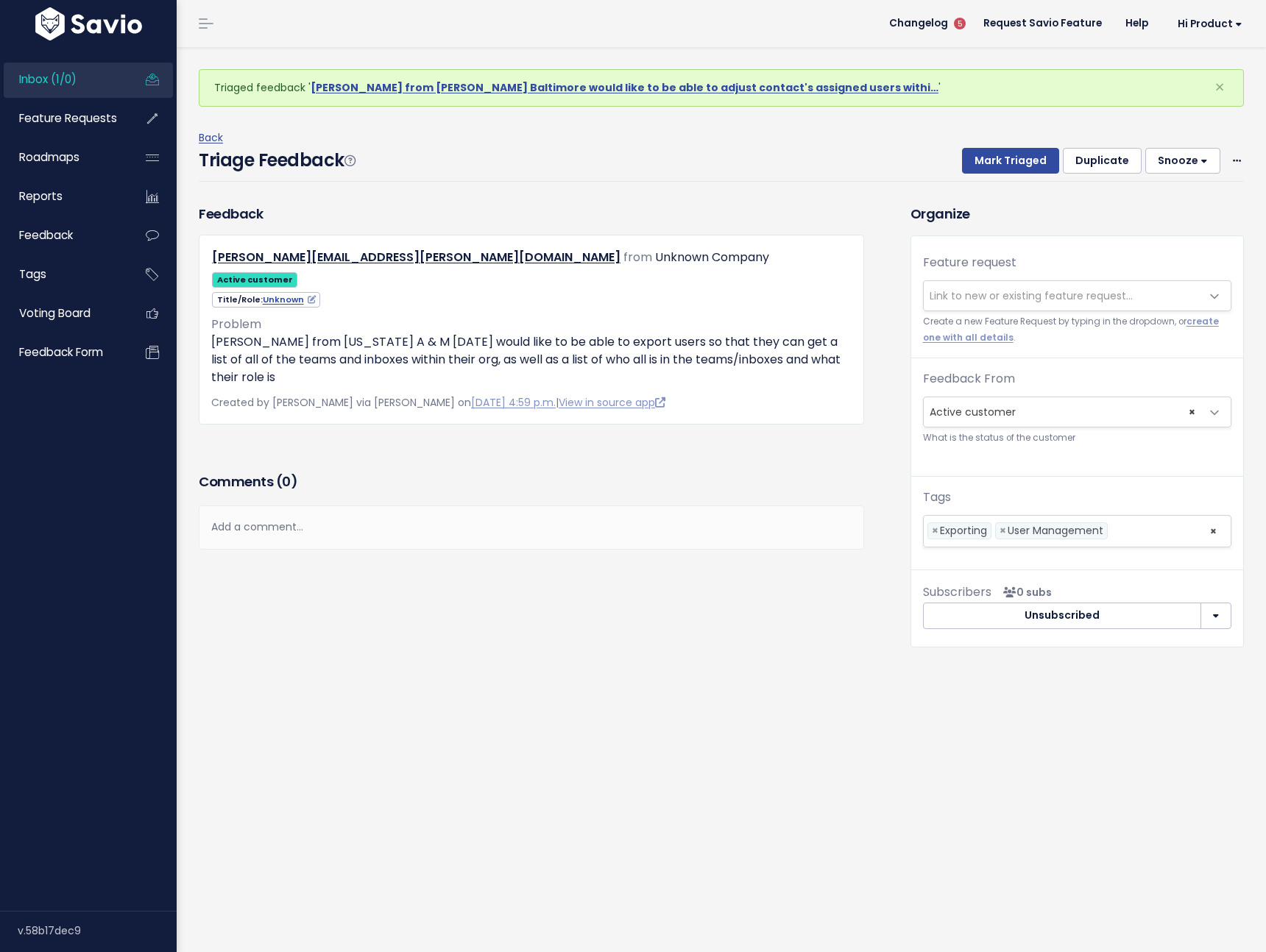
click at [971, 301] on span "Link to new or existing feature request..." at bounding box center [1031, 296] width 203 height 15
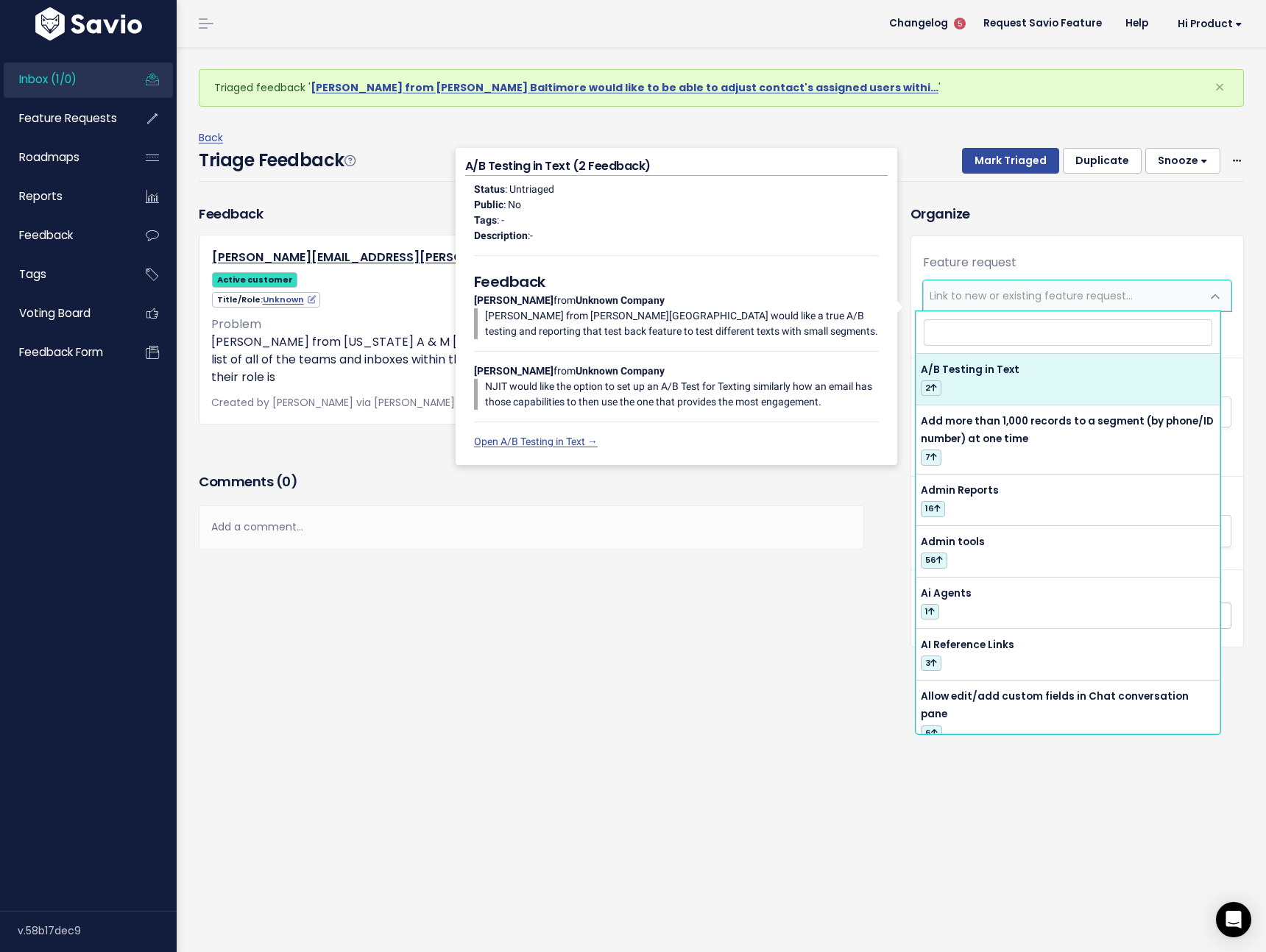
type input "w"
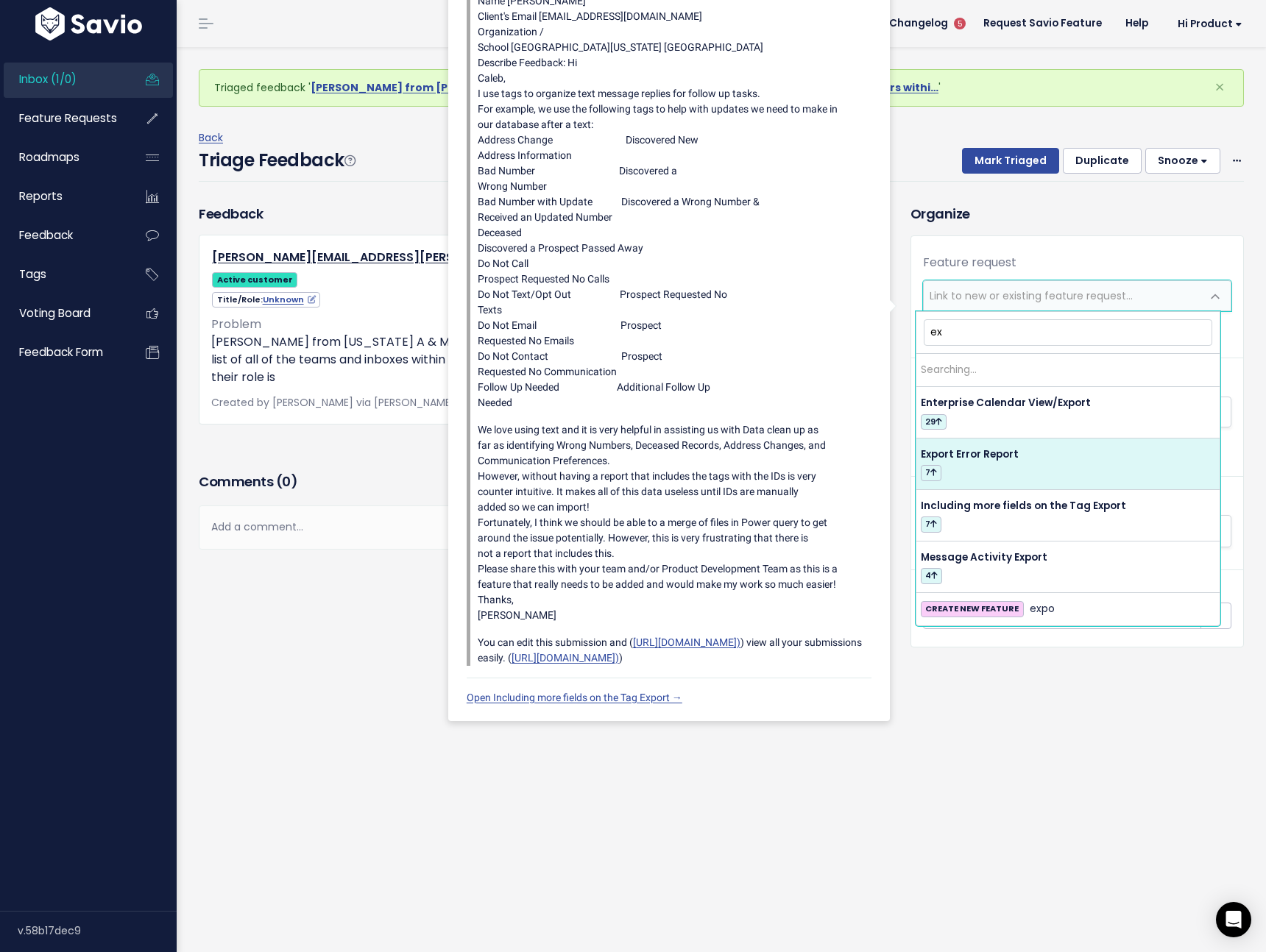
type input "e"
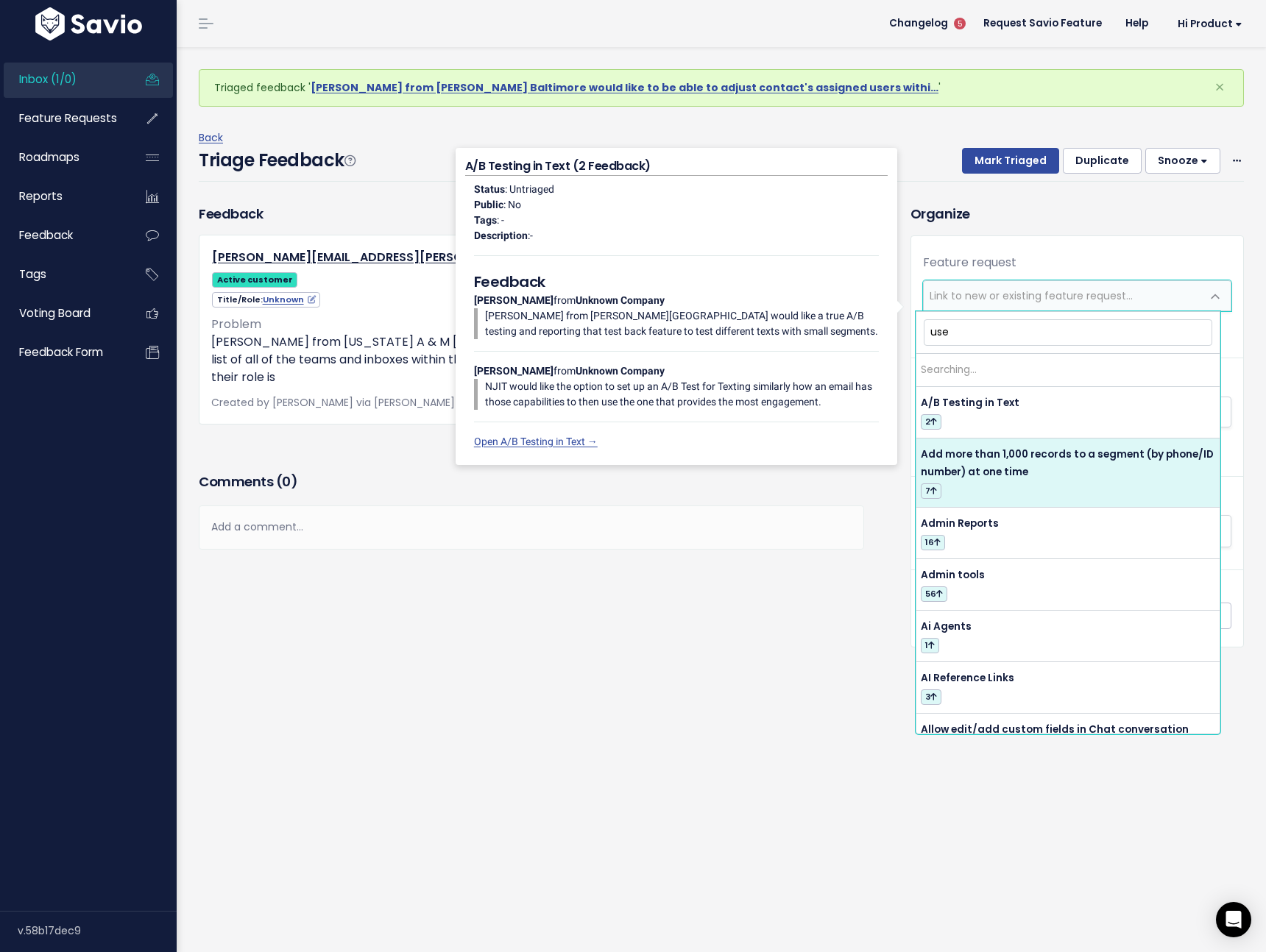
type input "user"
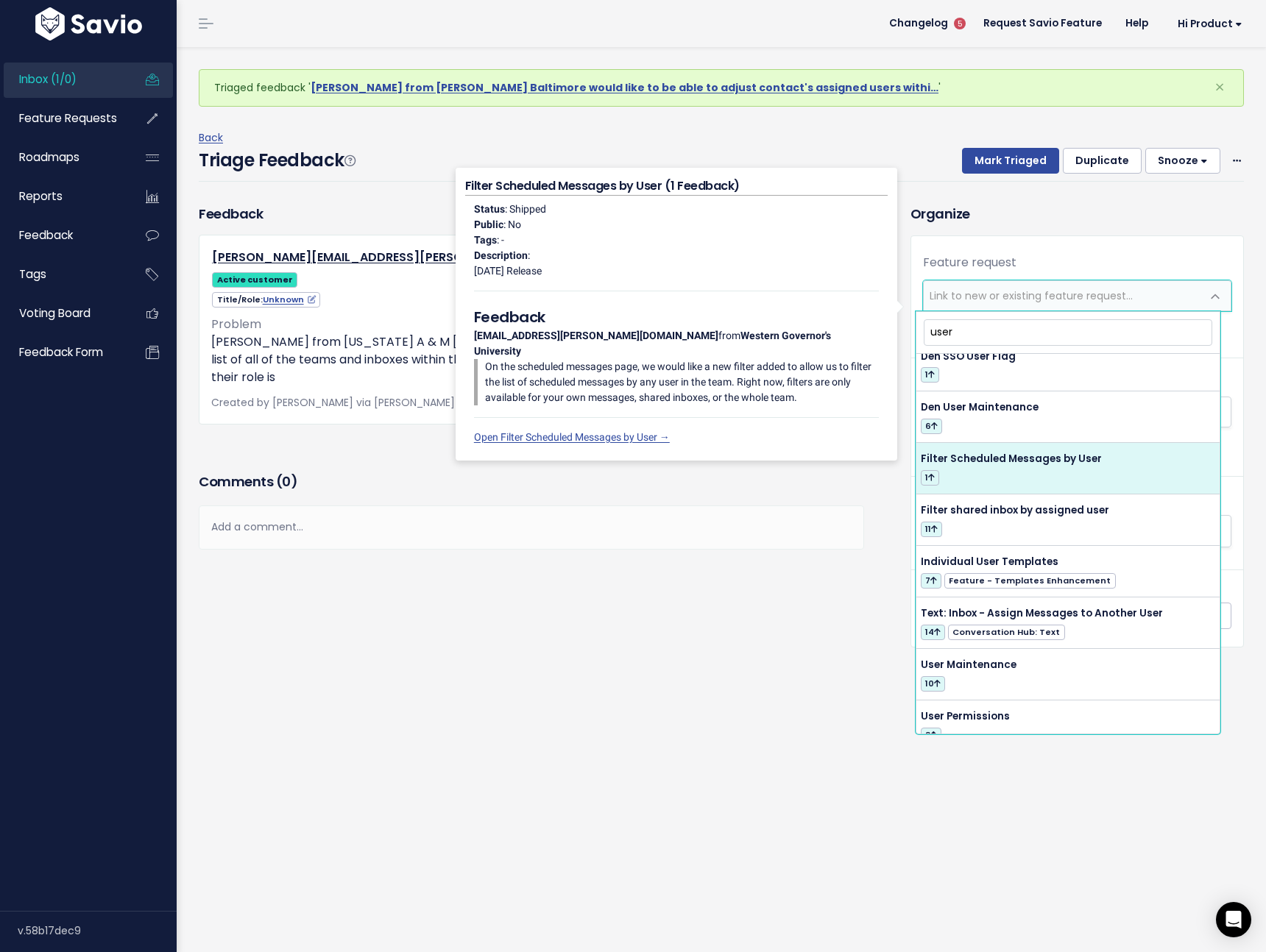
scroll to position [101, 0]
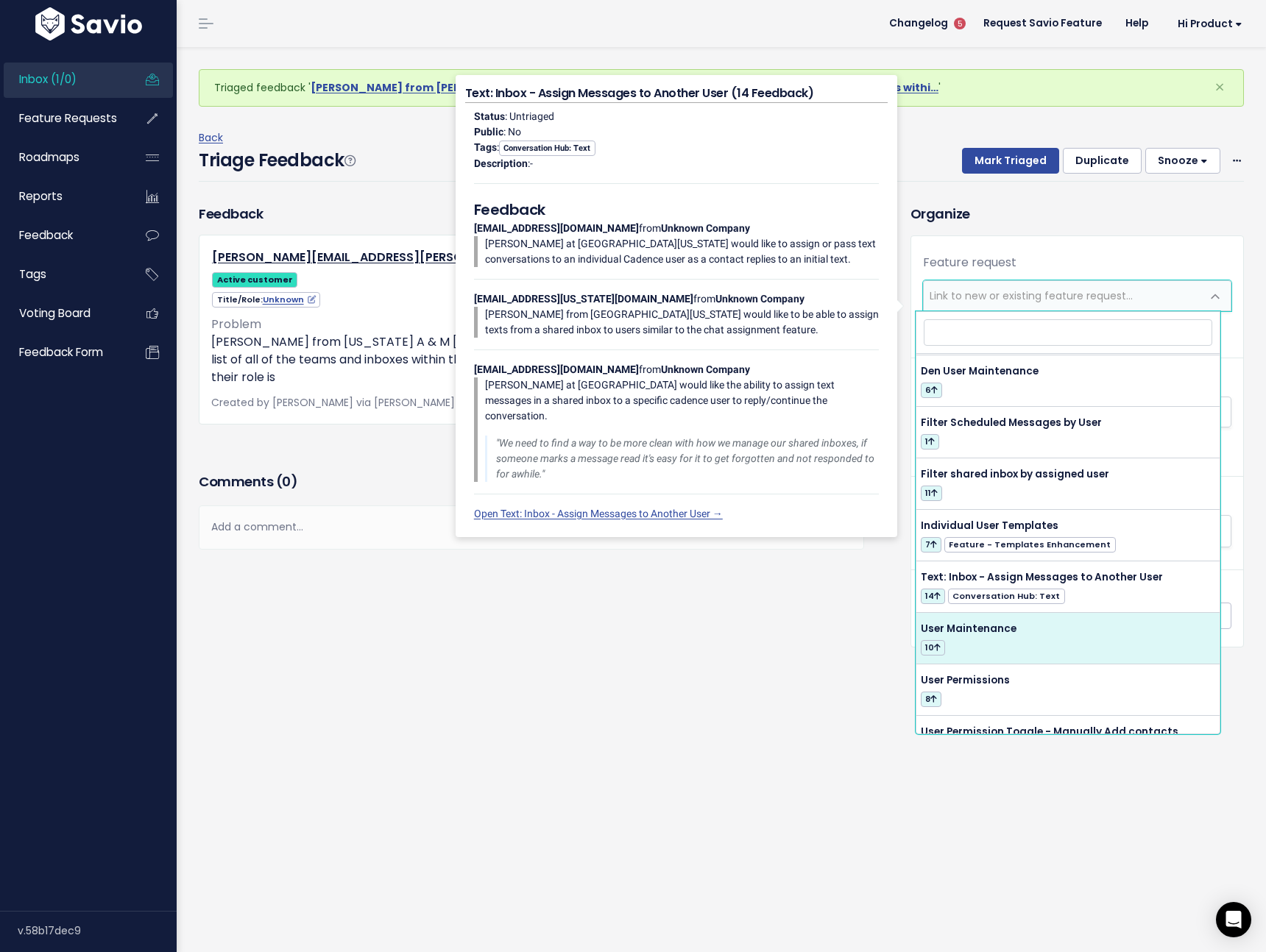
select select "40900"
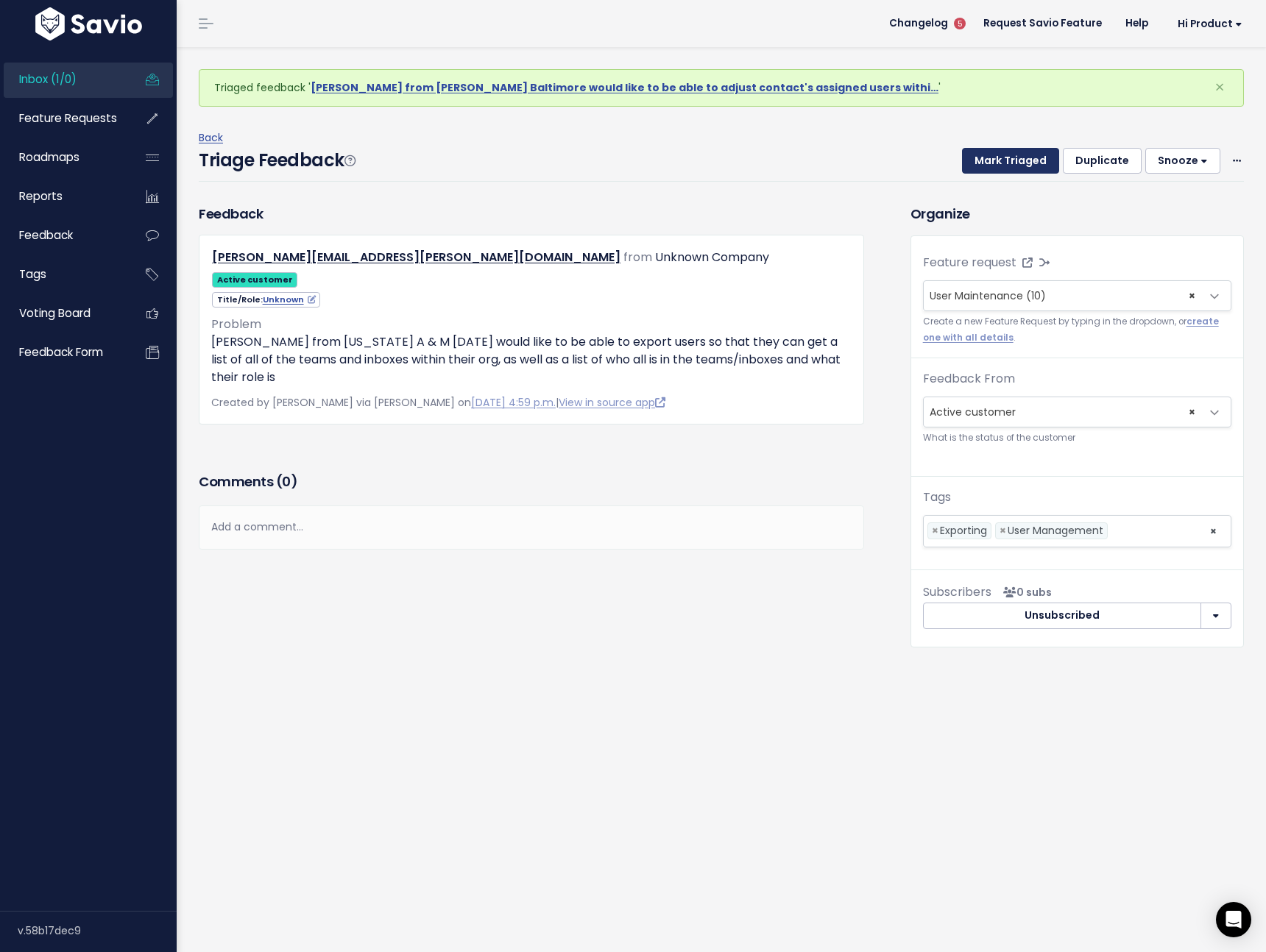
click at [979, 161] on button "Mark Triaged" at bounding box center [1010, 161] width 97 height 27
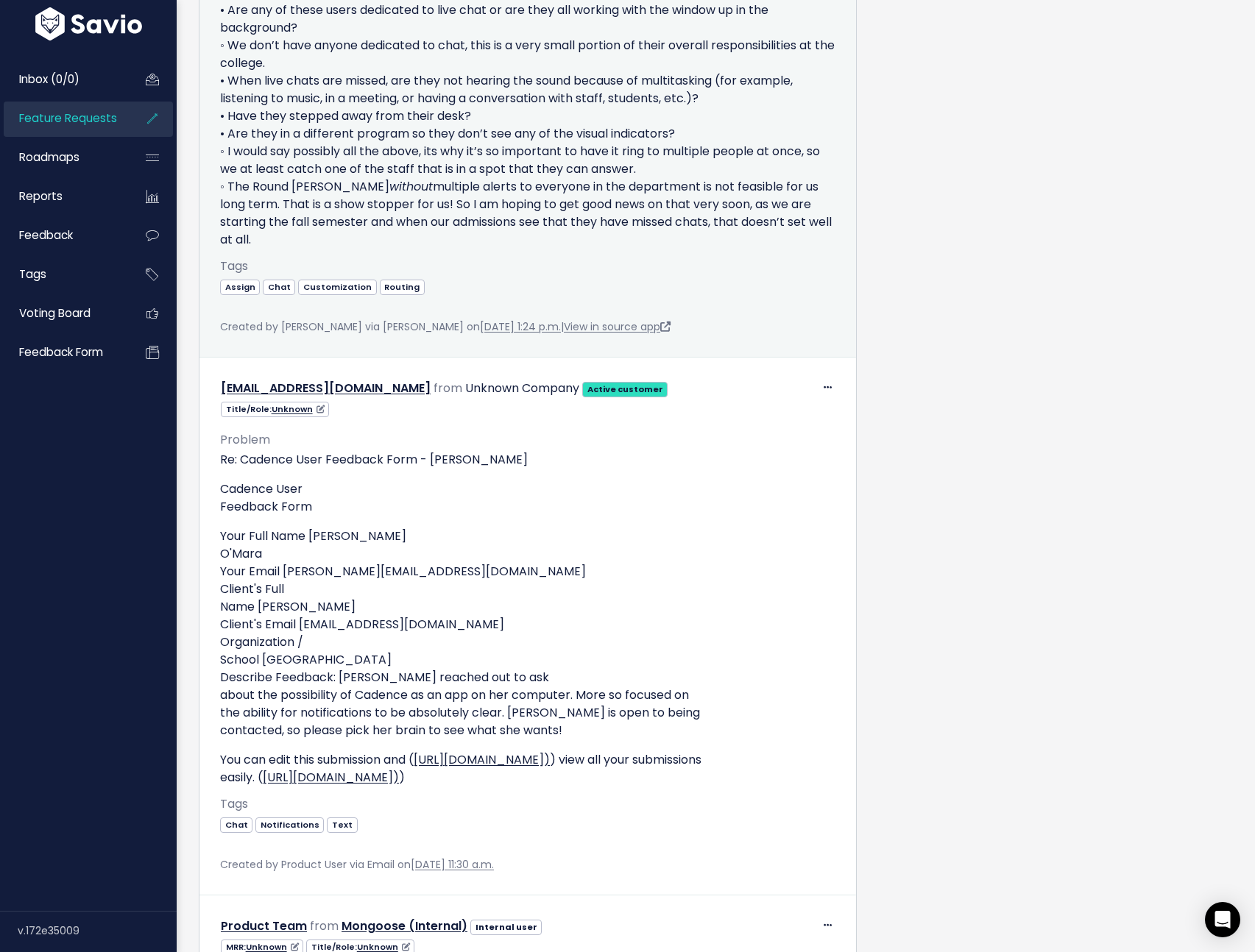
scroll to position [3699, 0]
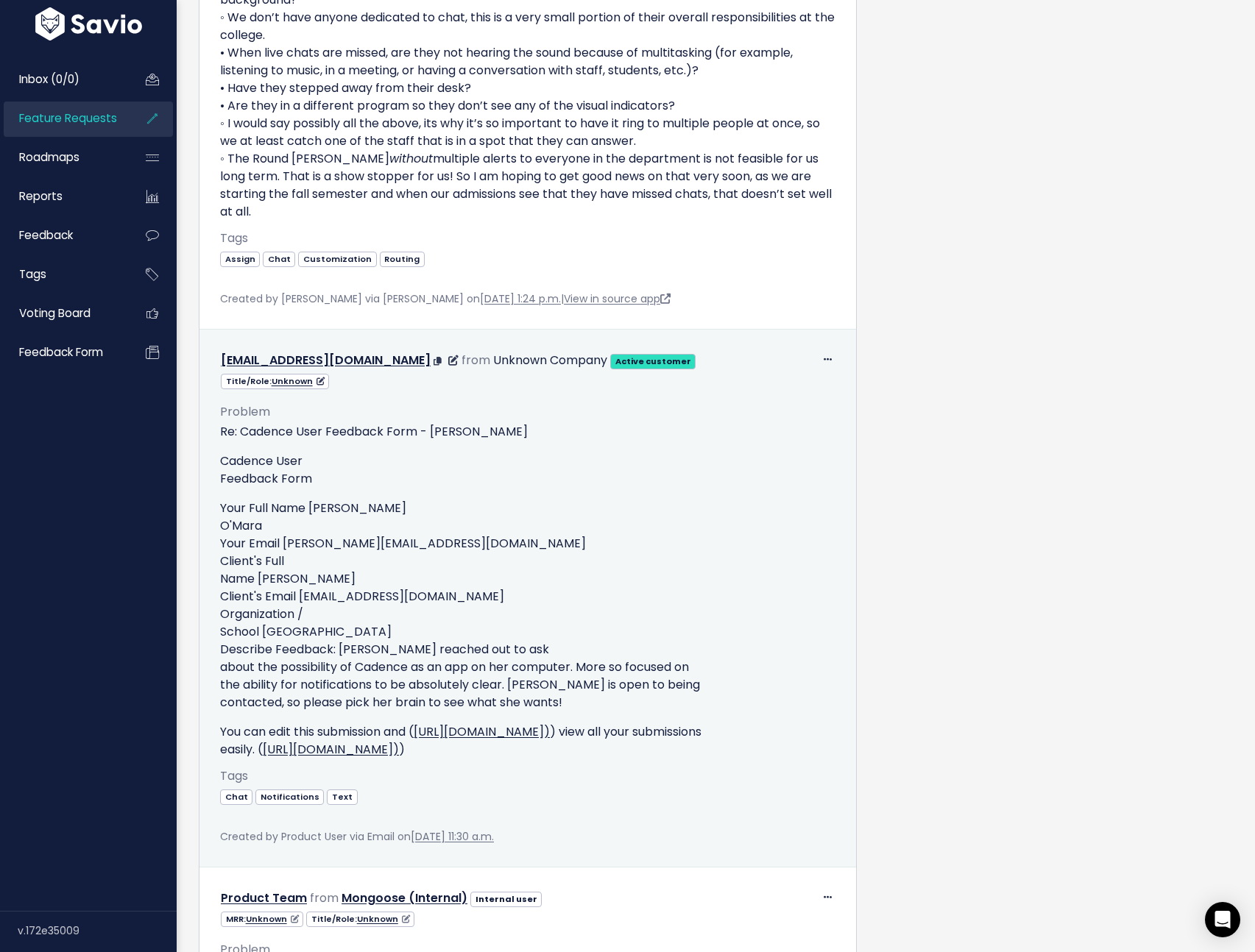
drag, startPoint x: 323, startPoint y: 631, endPoint x: 615, endPoint y: 668, distance: 294.3
click at [615, 668] on p "Your Full Name [PERSON_NAME] Your Email [PERSON_NAME][EMAIL_ADDRESS][DOMAIN_NAM…" at bounding box center [527, 606] width 615 height 212
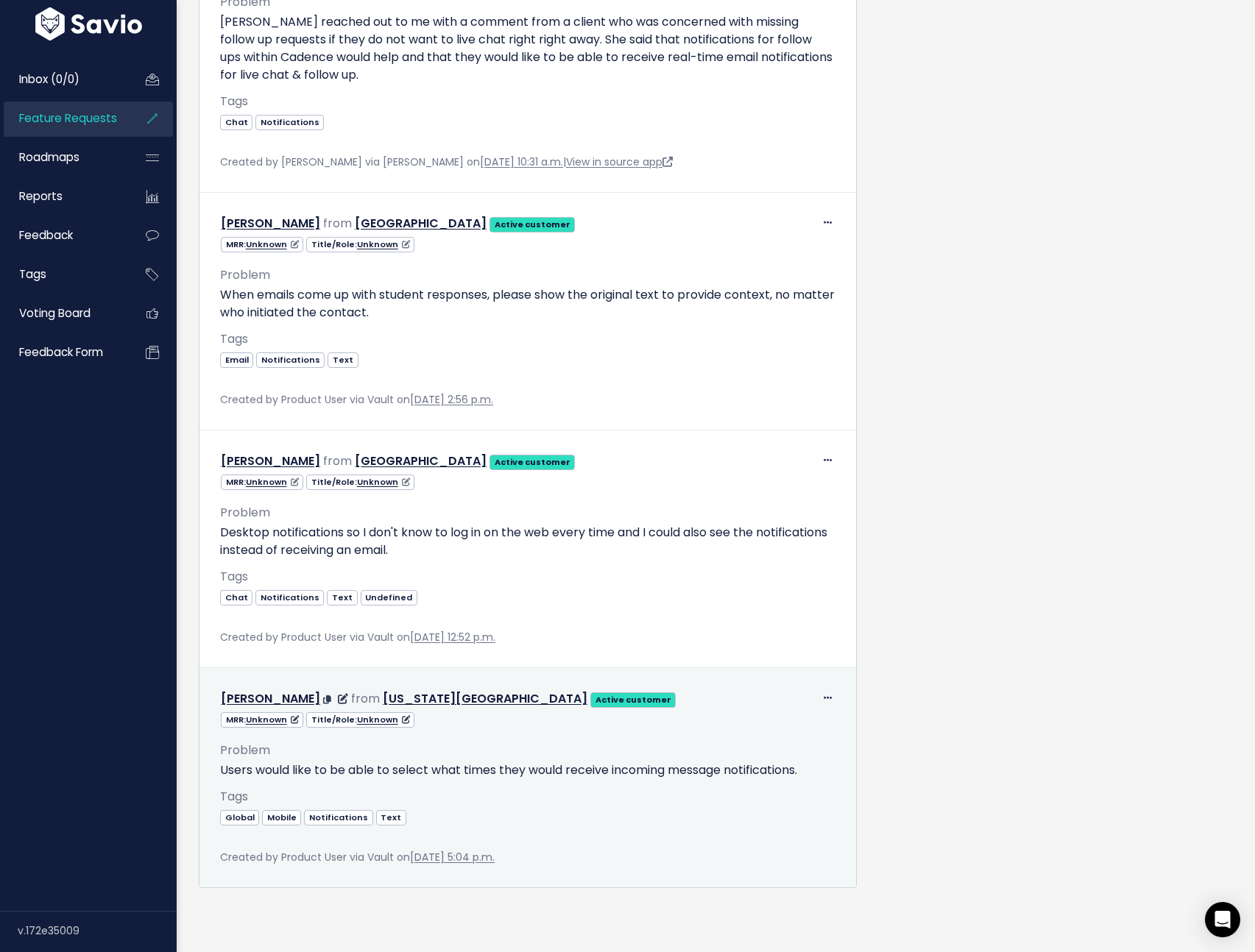
scroll to position [7999, 0]
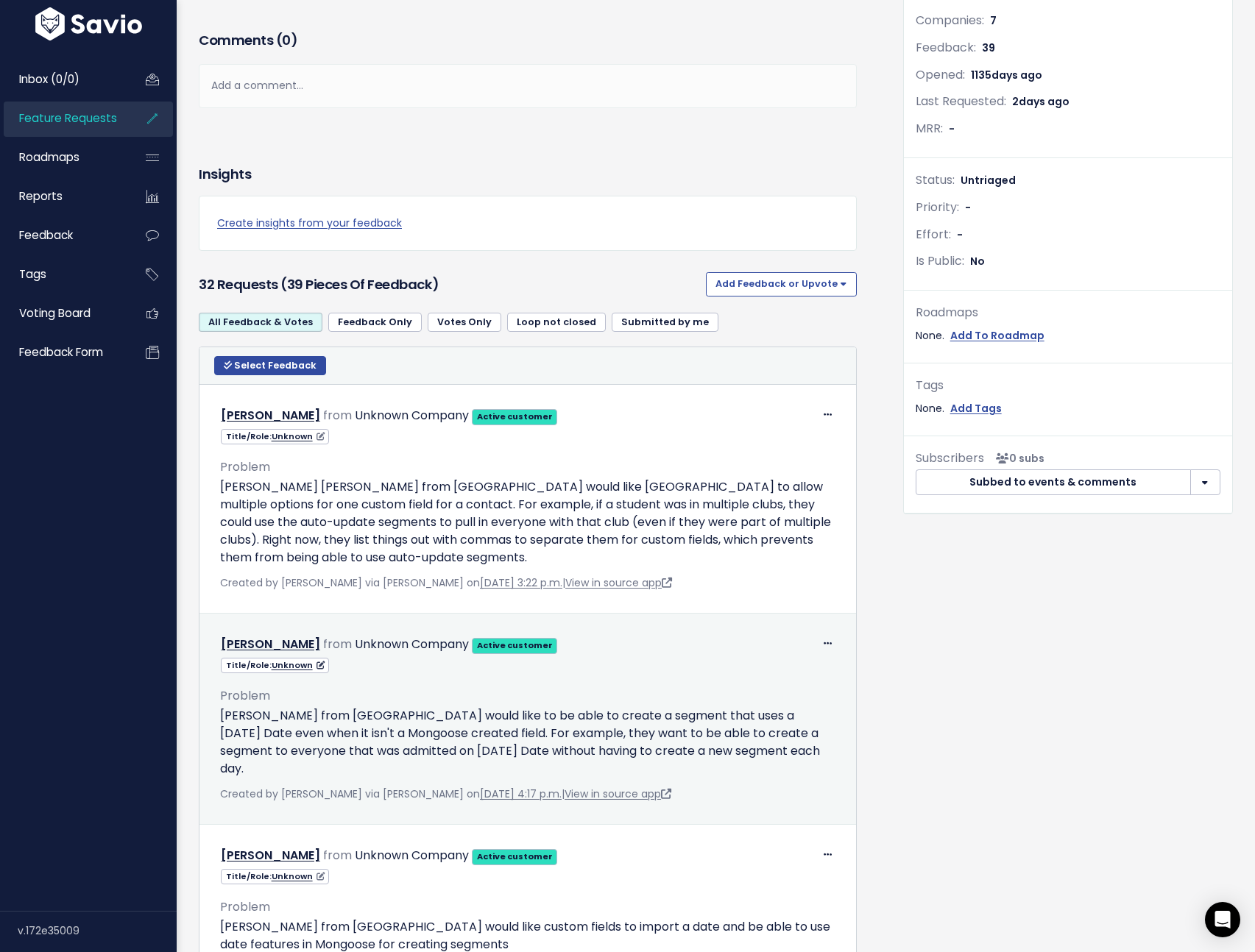
scroll to position [244, 0]
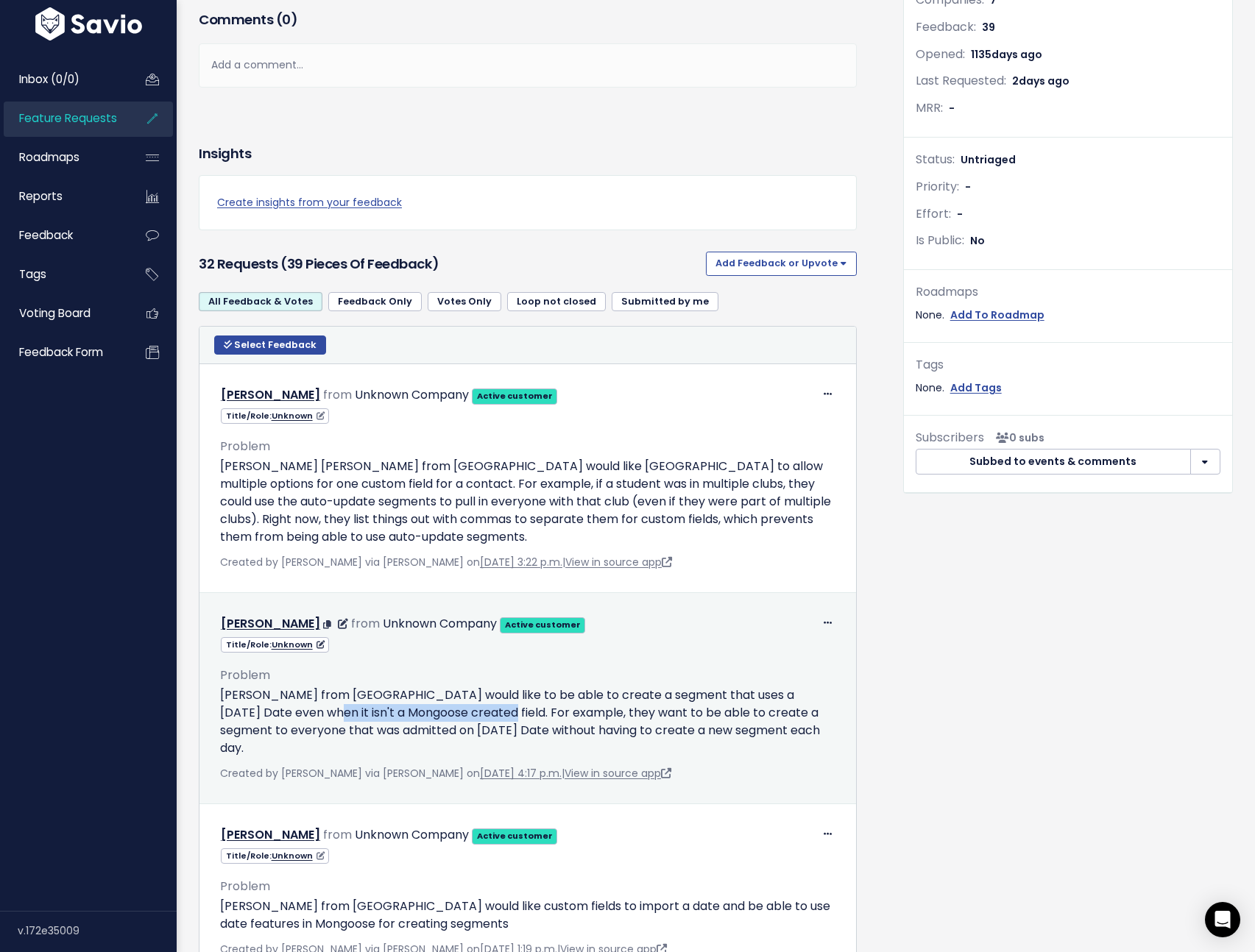
drag, startPoint x: 298, startPoint y: 710, endPoint x: 478, endPoint y: 711, distance: 180.0
click at [478, 711] on p "[PERSON_NAME] from [GEOGRAPHIC_DATA] would like to be able to create a segment …" at bounding box center [527, 721] width 615 height 70
click at [478, 711] on p "[PERSON_NAME] from [GEOGRAPHIC_DATA] would like to be able to create a segment …" at bounding box center [527, 721] width 615 height 70
drag, startPoint x: 330, startPoint y: 750, endPoint x: 221, endPoint y: 697, distance: 121.2
click at [221, 697] on p "[PERSON_NAME] from [GEOGRAPHIC_DATA] would like to be able to create a segment …" at bounding box center [527, 721] width 615 height 70
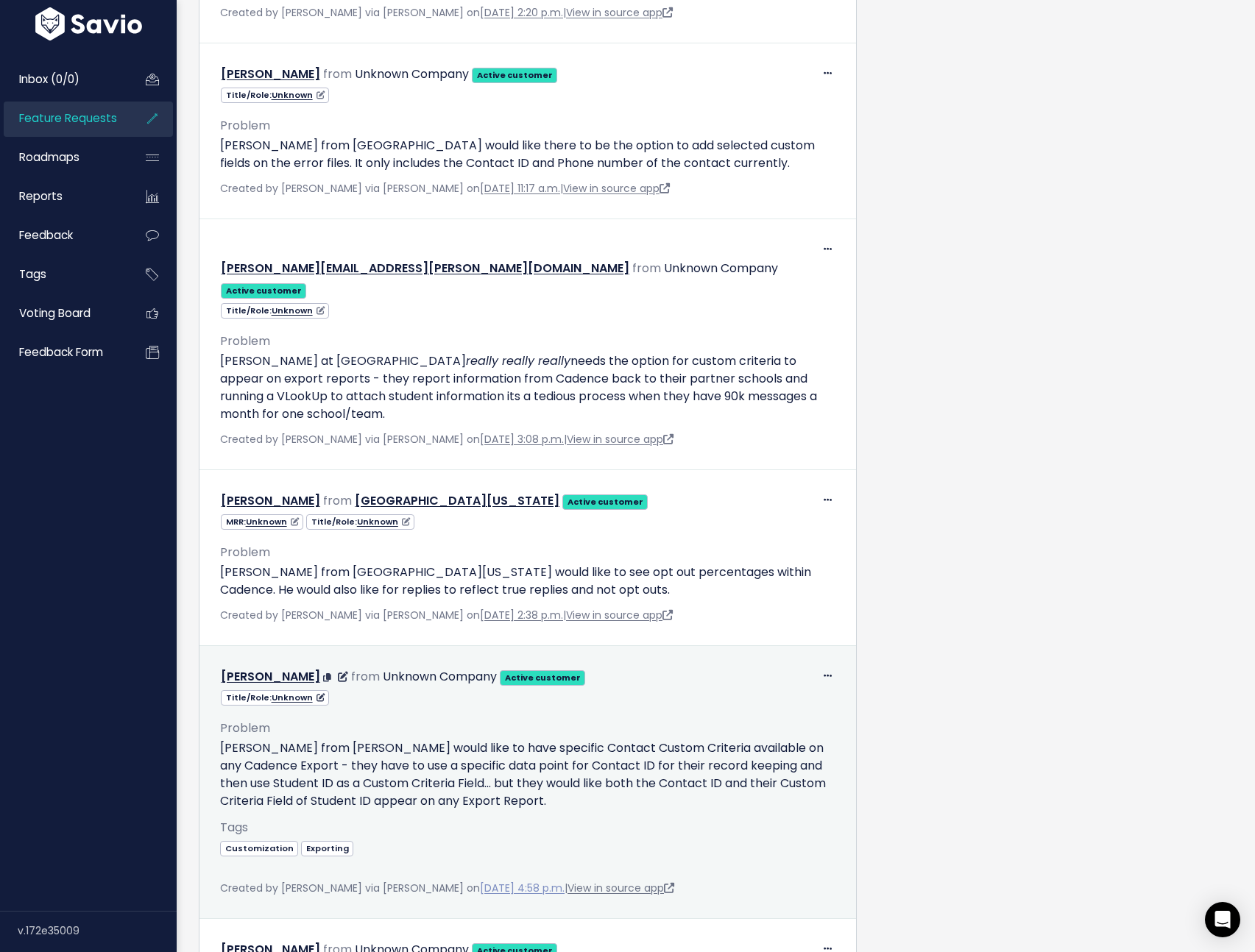
scroll to position [2056, 0]
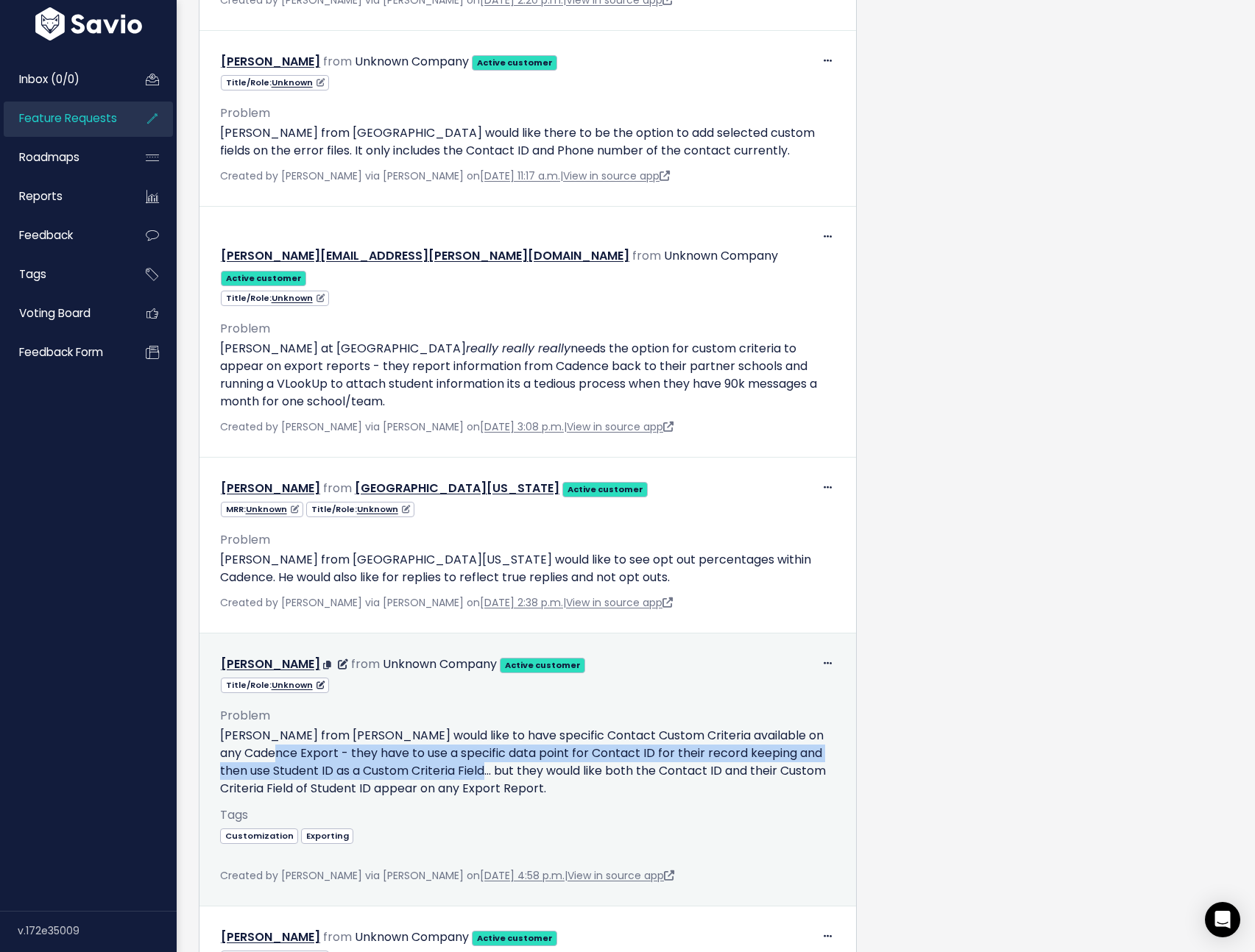
drag, startPoint x: 300, startPoint y: 693, endPoint x: 518, endPoint y: 710, distance: 218.7
click at [518, 727] on p "[PERSON_NAME] from [PERSON_NAME] would like to have specific Contact Custom Cri…" at bounding box center [527, 762] width 615 height 70
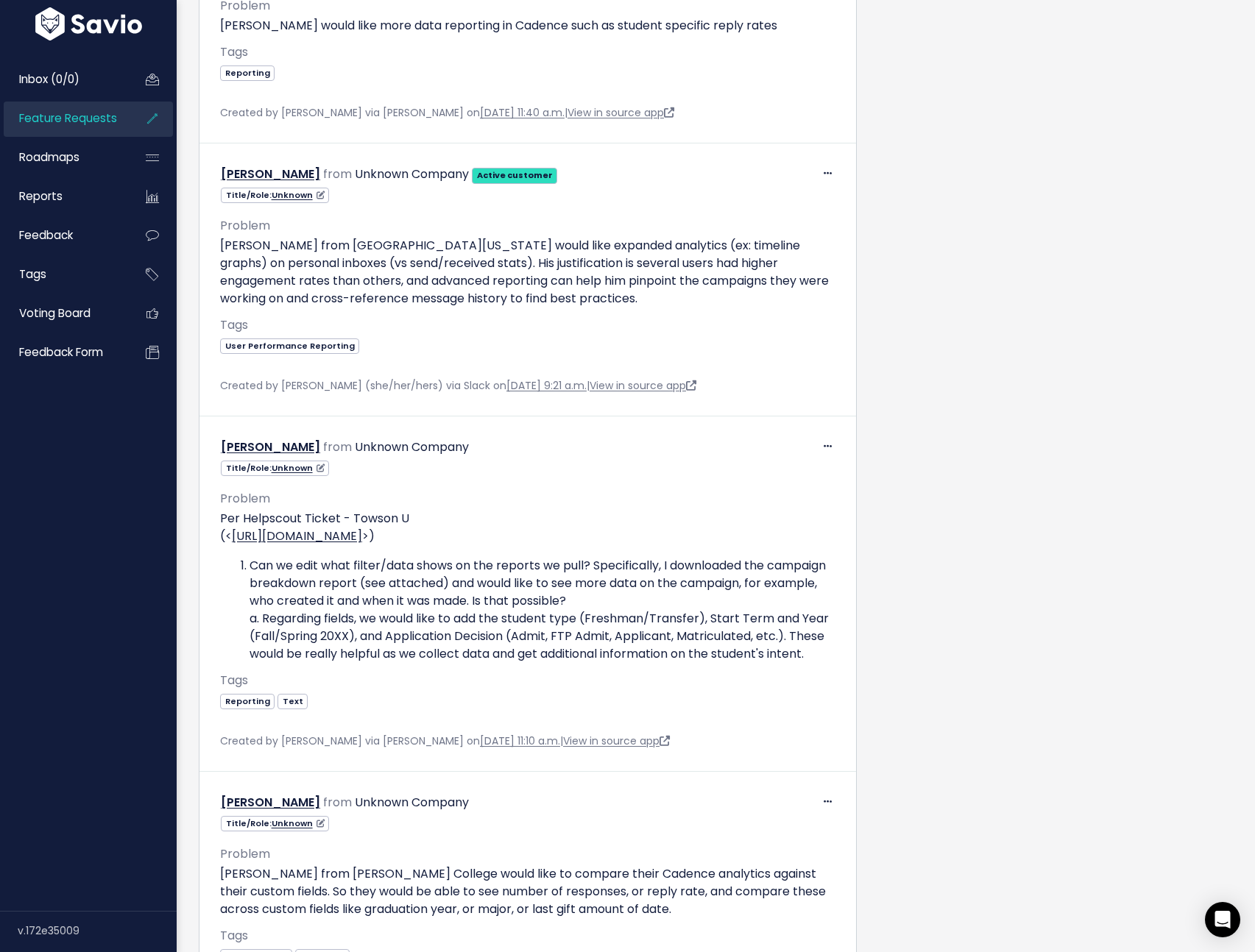
scroll to position [6252, 0]
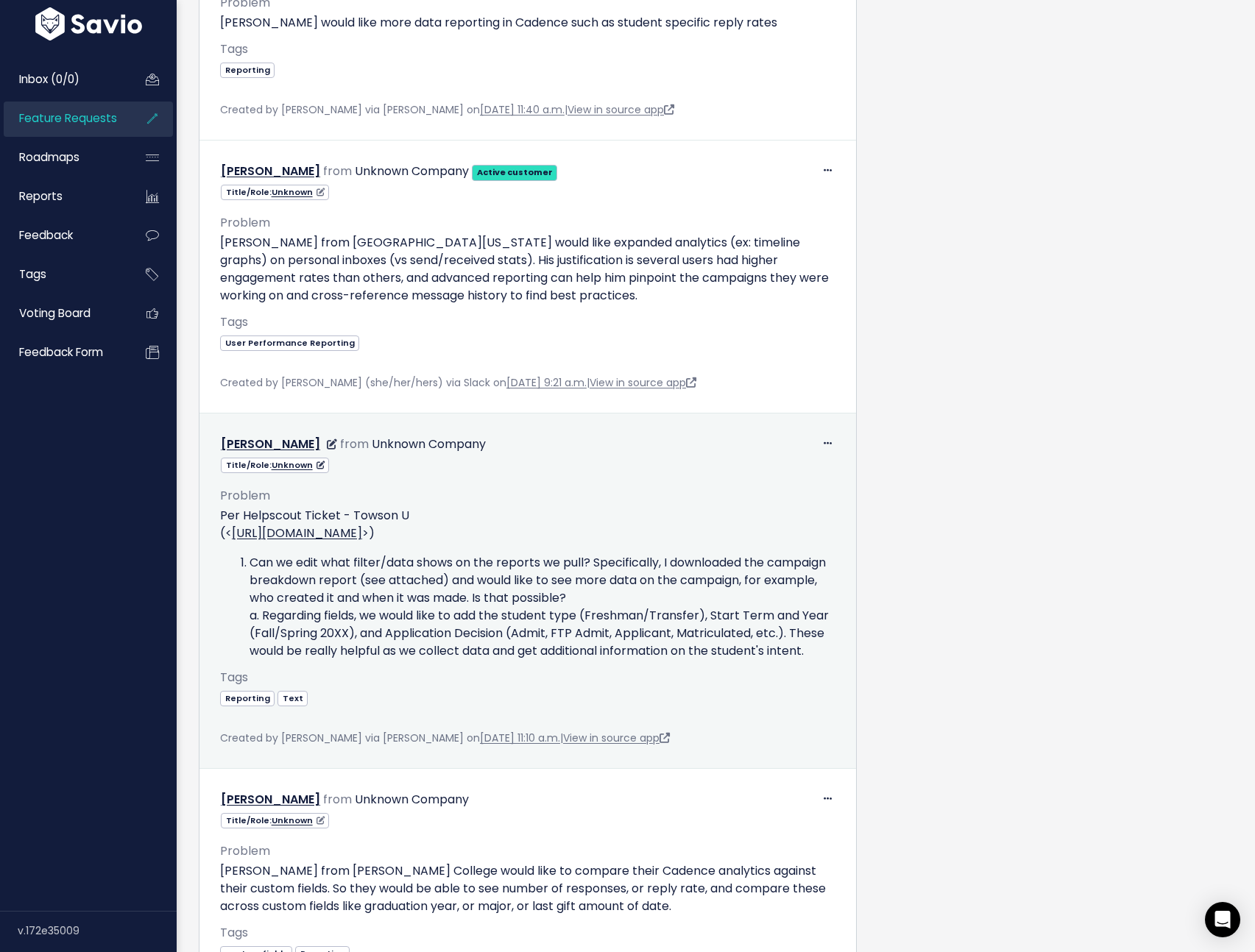
drag, startPoint x: 301, startPoint y: 532, endPoint x: 248, endPoint y: 433, distance: 112.3
click at [250, 554] on li "Can we edit what filter/data shows on the reports we pull? Specifically, I down…" at bounding box center [542, 606] width 586 height 106
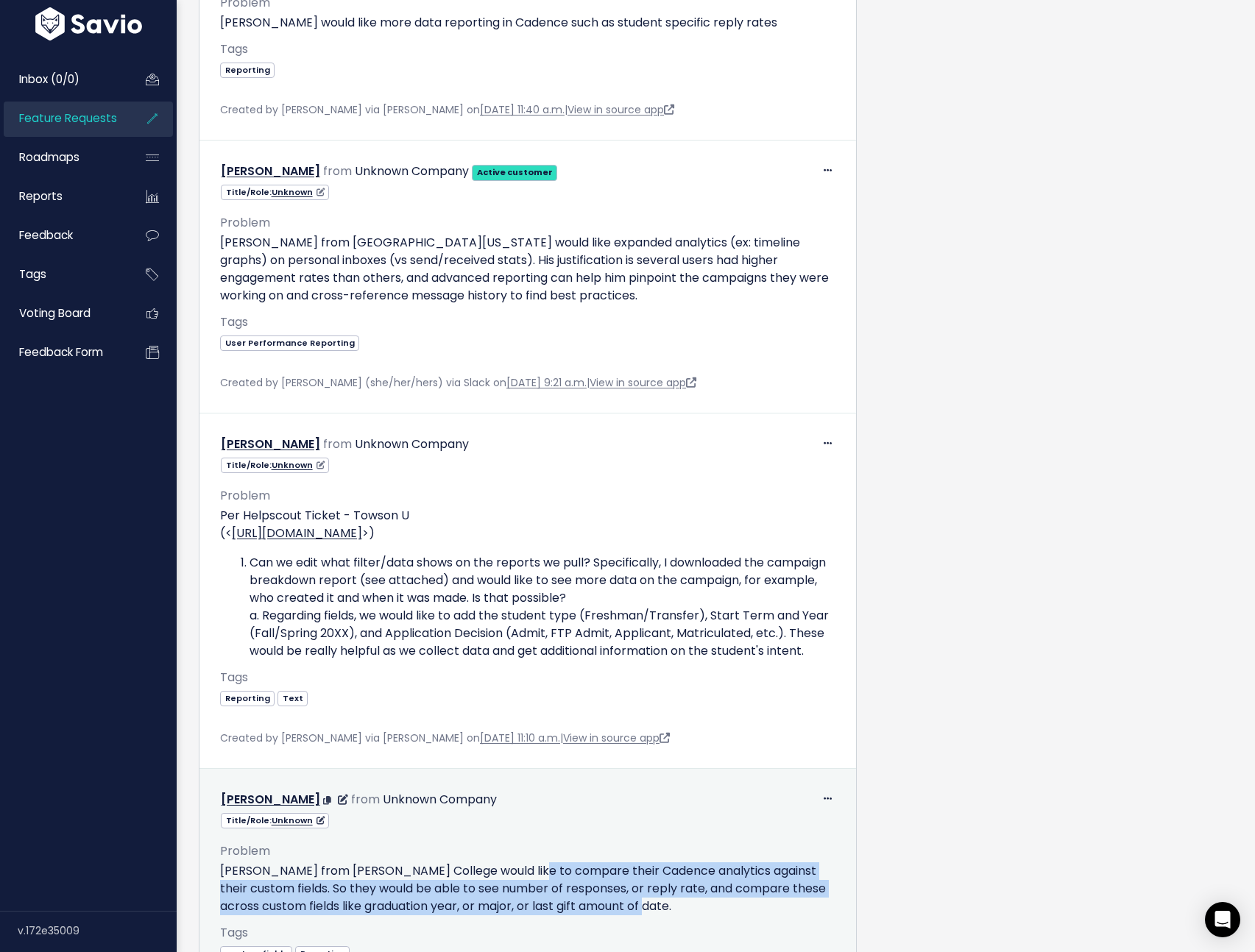
drag, startPoint x: 512, startPoint y: 752, endPoint x: 708, endPoint y: 794, distance: 200.4
click at [708, 862] on p "[PERSON_NAME] from [PERSON_NAME] College would like to compare their Cadence an…" at bounding box center [527, 889] width 615 height 53
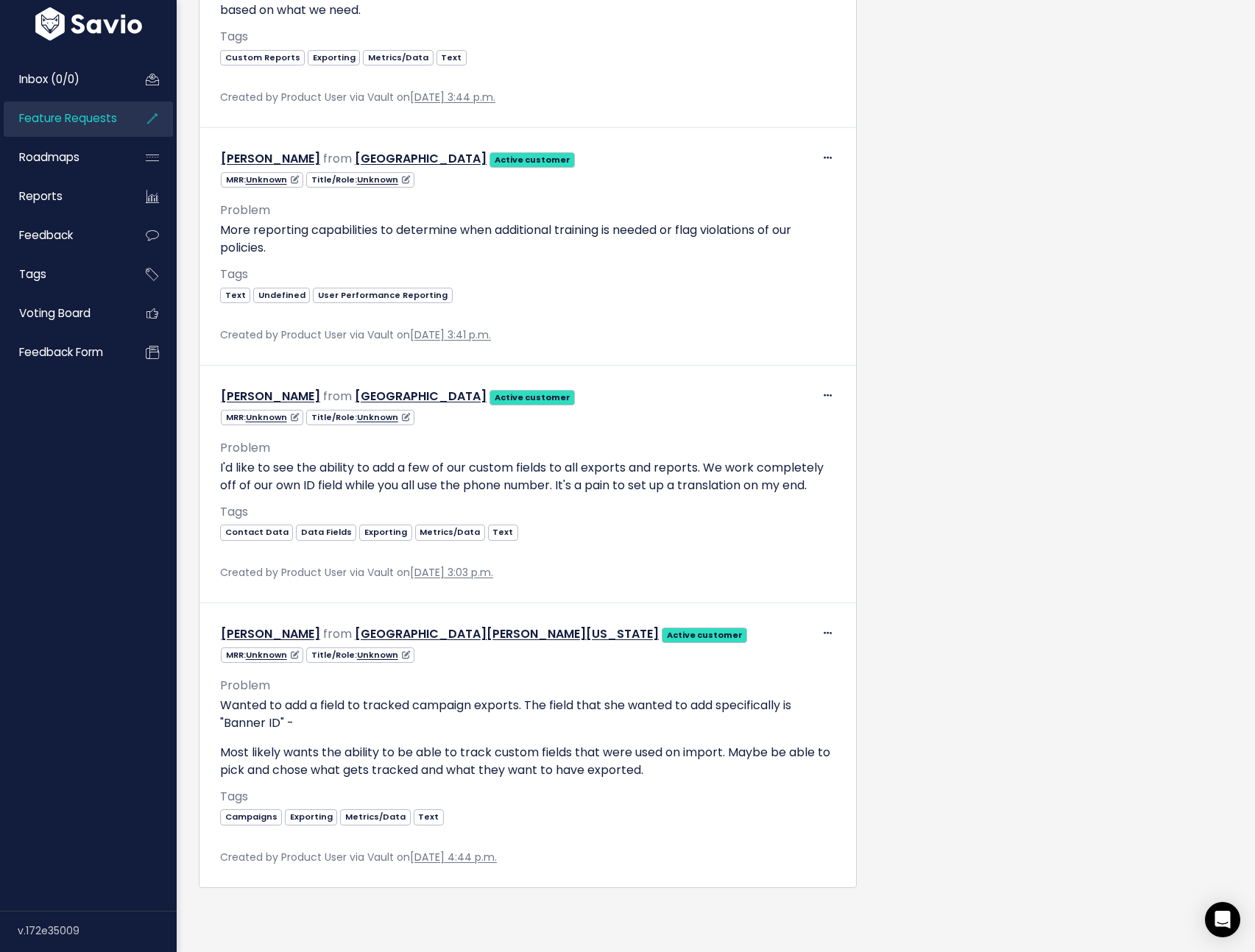
scroll to position [9834, 0]
